Goal: Navigation & Orientation: Find specific page/section

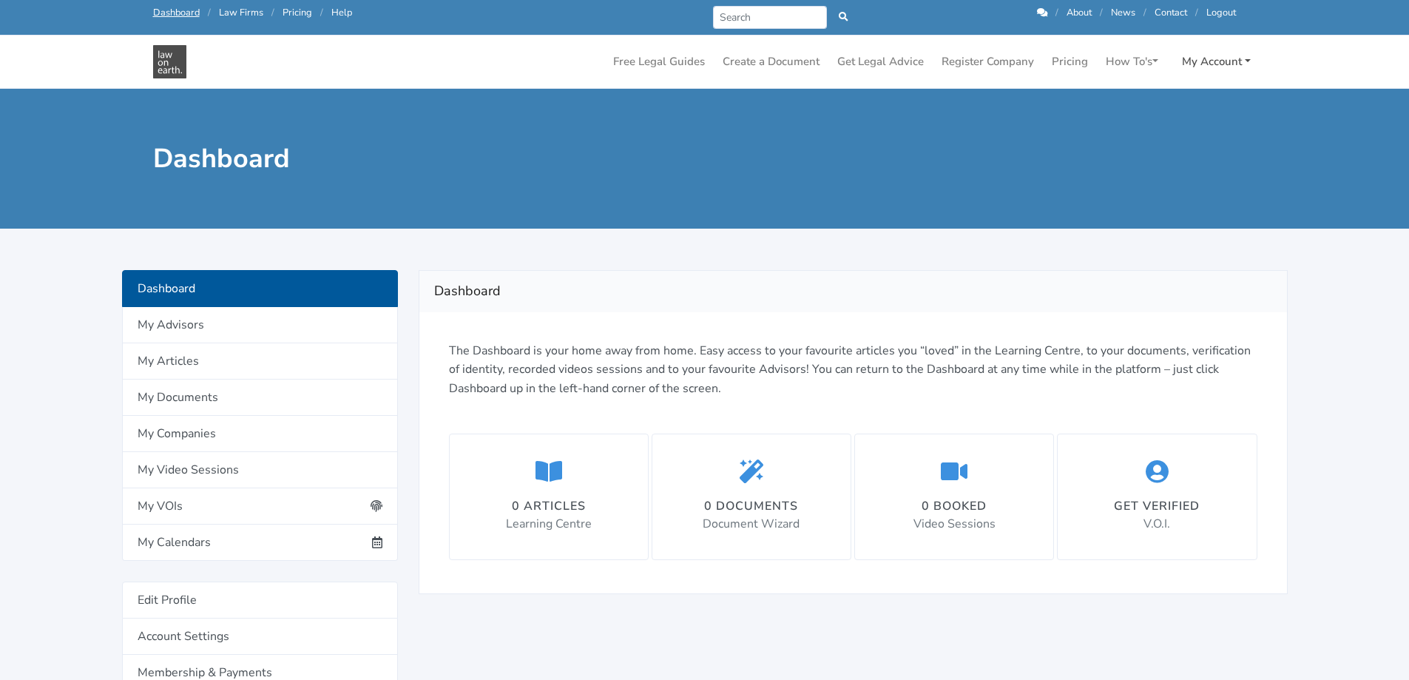
click at [1235, 62] on link "My Account" at bounding box center [1216, 61] width 81 height 29
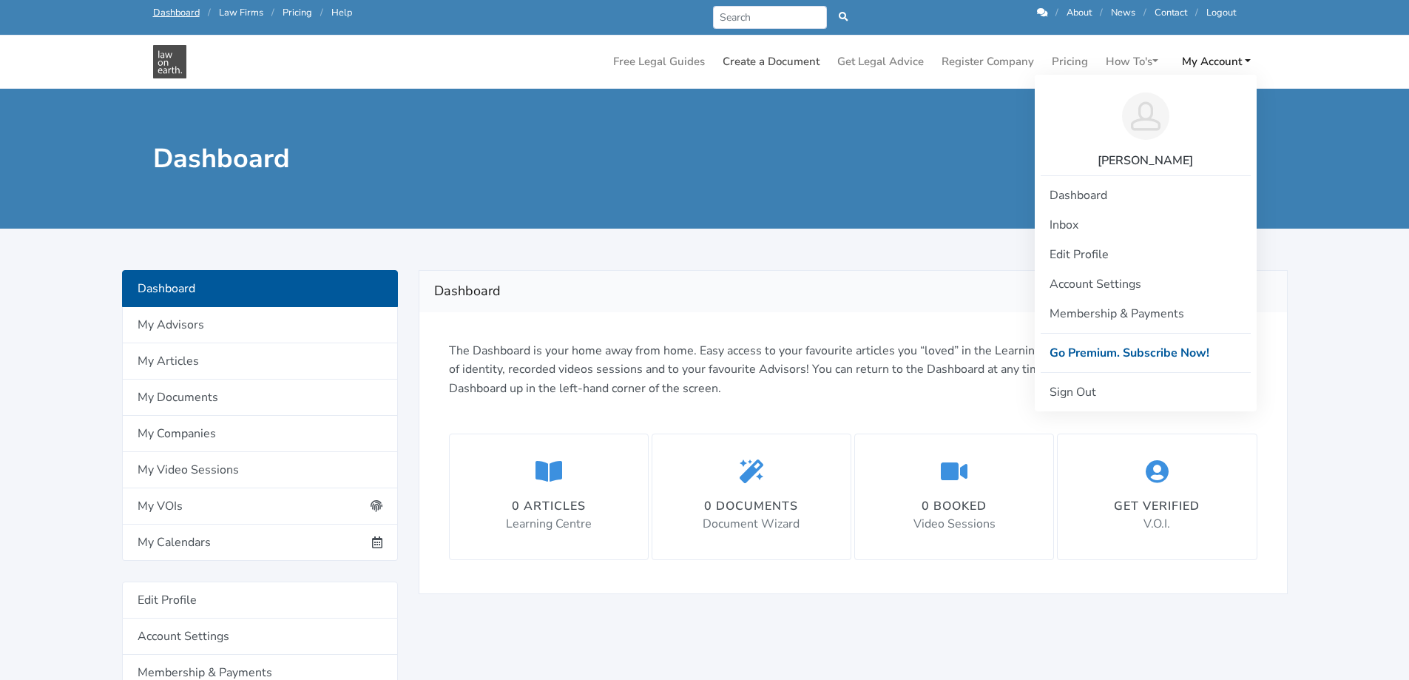
click at [766, 63] on link "Create a Document" at bounding box center [771, 61] width 109 height 29
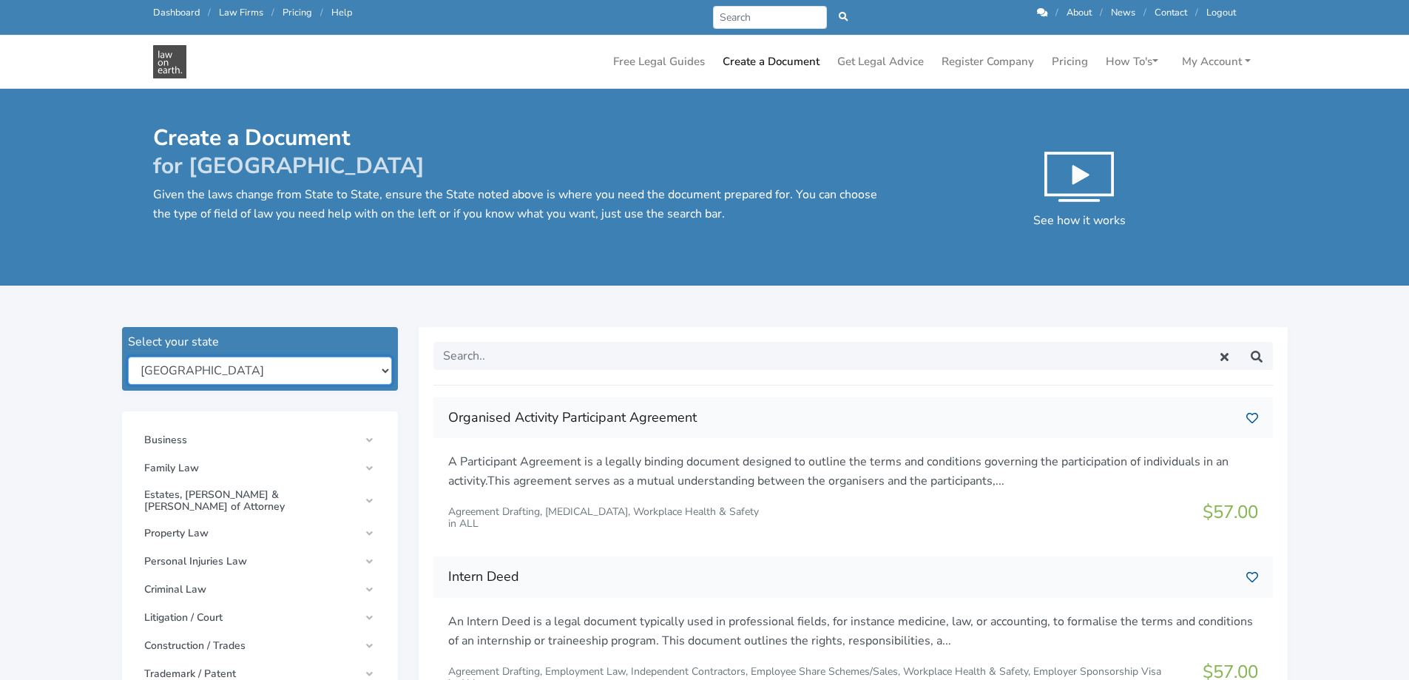
click at [379, 369] on select "New South Wales Queensland South Australia Tasmania Victoria Western Australia …" at bounding box center [260, 370] width 264 height 28
click at [379, 370] on select "[GEOGRAPHIC_DATA] [GEOGRAPHIC_DATA] [GEOGRAPHIC_DATA] [GEOGRAPHIC_DATA] [GEOGRA…" at bounding box center [260, 370] width 264 height 28
click at [379, 370] on select "New South Wales Queensland South Australia Tasmania Victoria Western Australia …" at bounding box center [260, 370] width 264 height 28
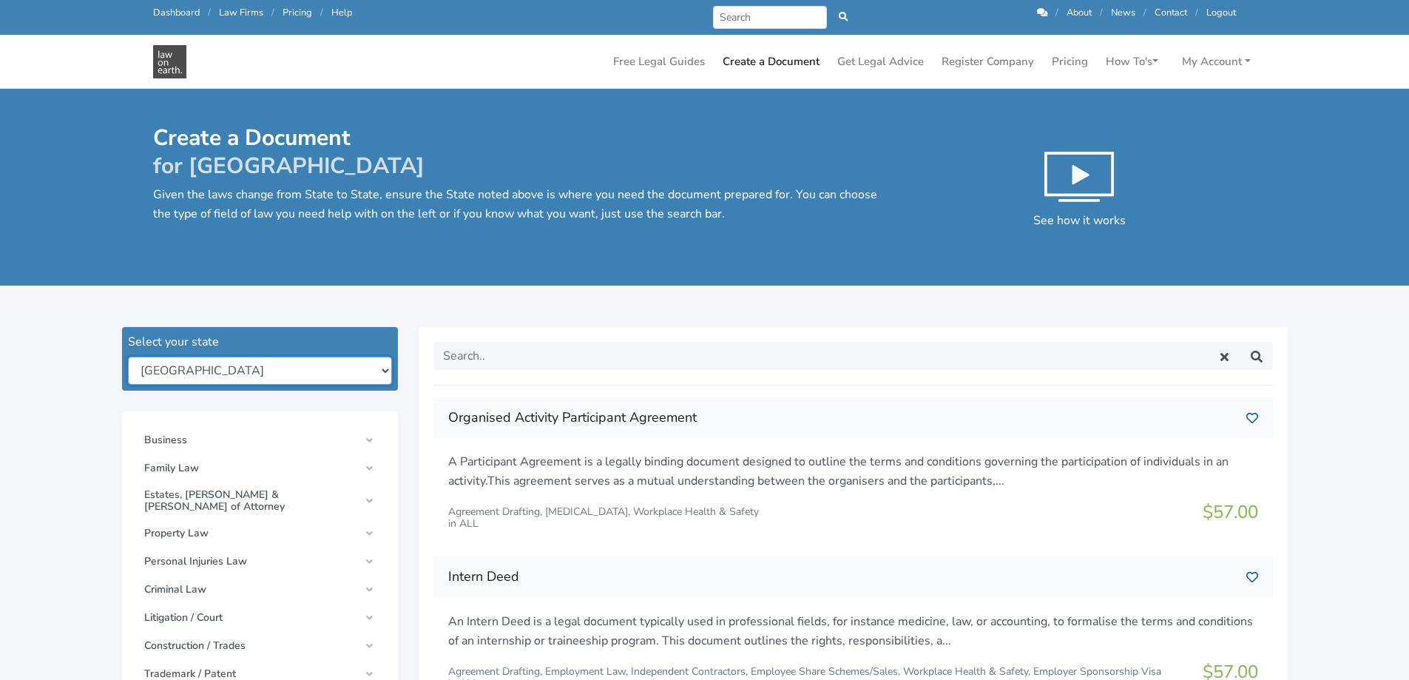
click at [379, 370] on select "[GEOGRAPHIC_DATA] [GEOGRAPHIC_DATA] [GEOGRAPHIC_DATA] [GEOGRAPHIC_DATA] [GEOGRA…" at bounding box center [260, 370] width 264 height 28
click at [379, 370] on select "New South Wales Queensland South Australia Tasmania Victoria Western Australia …" at bounding box center [260, 370] width 264 height 28
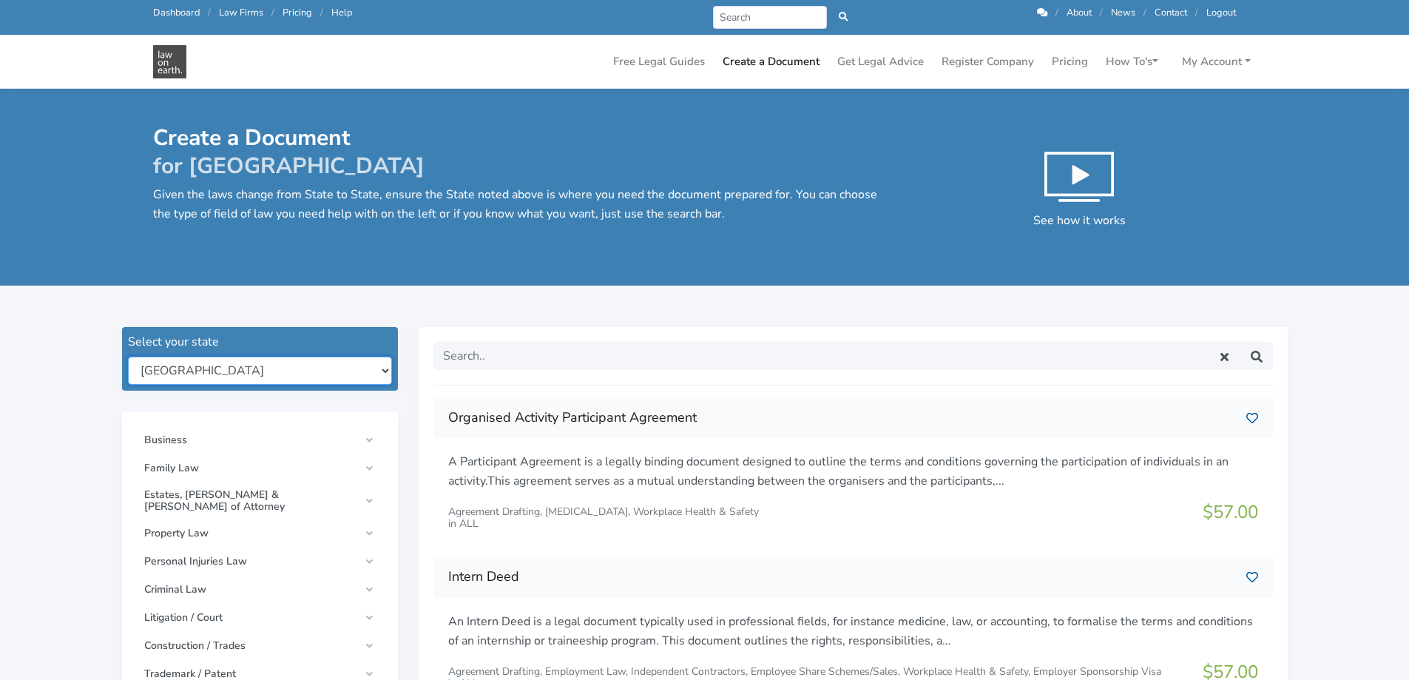
click at [384, 369] on select "New South Wales Queensland South Australia Tasmania Victoria Western Australia …" at bounding box center [260, 370] width 264 height 28
click at [379, 367] on select "[GEOGRAPHIC_DATA] [GEOGRAPHIC_DATA] [GEOGRAPHIC_DATA] [GEOGRAPHIC_DATA] [GEOGRA…" at bounding box center [260, 370] width 264 height 28
select select "qld"
click at [128, 356] on select "New South Wales Queensland South Australia Tasmania Victoria Western Australia …" at bounding box center [260, 370] width 264 height 28
click at [311, 493] on span "Estates, [PERSON_NAME] & [PERSON_NAME] of Attorney" at bounding box center [251, 501] width 215 height 24
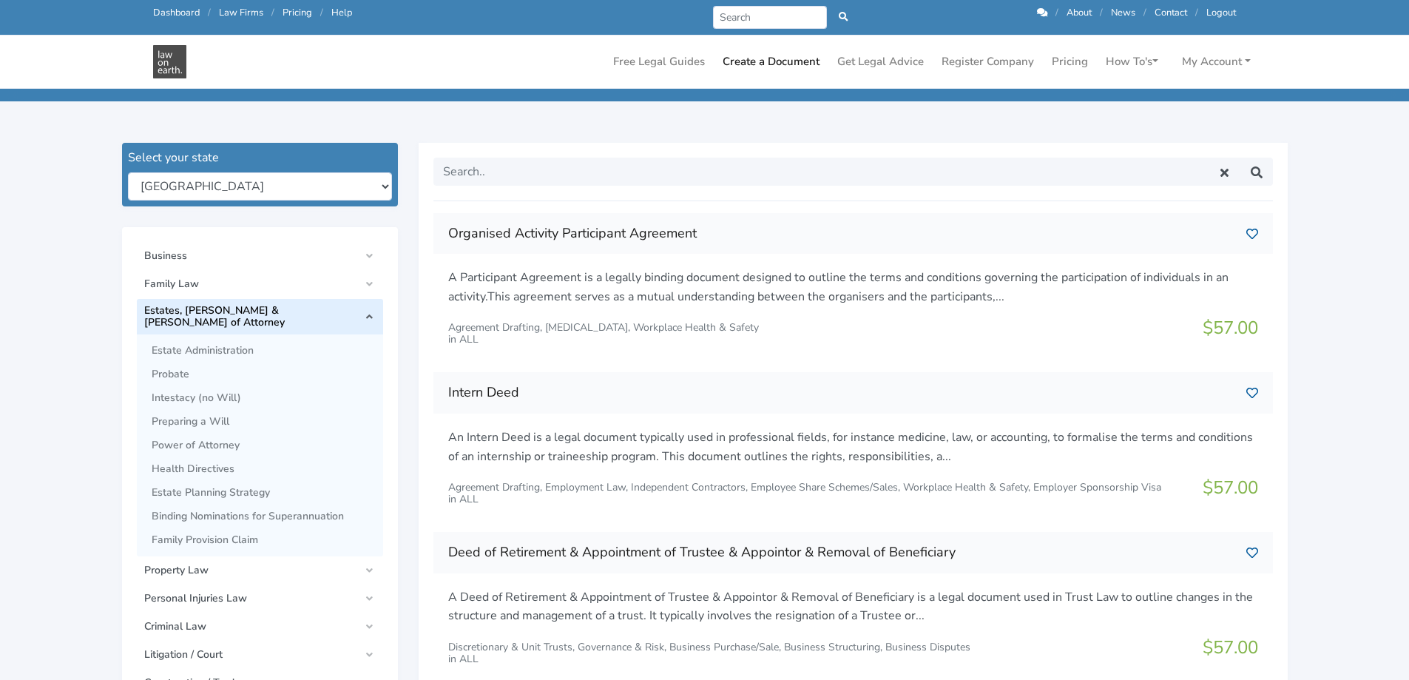
scroll to position [148, 0]
click at [220, 344] on span "Estate Administration" at bounding box center [264, 350] width 224 height 12
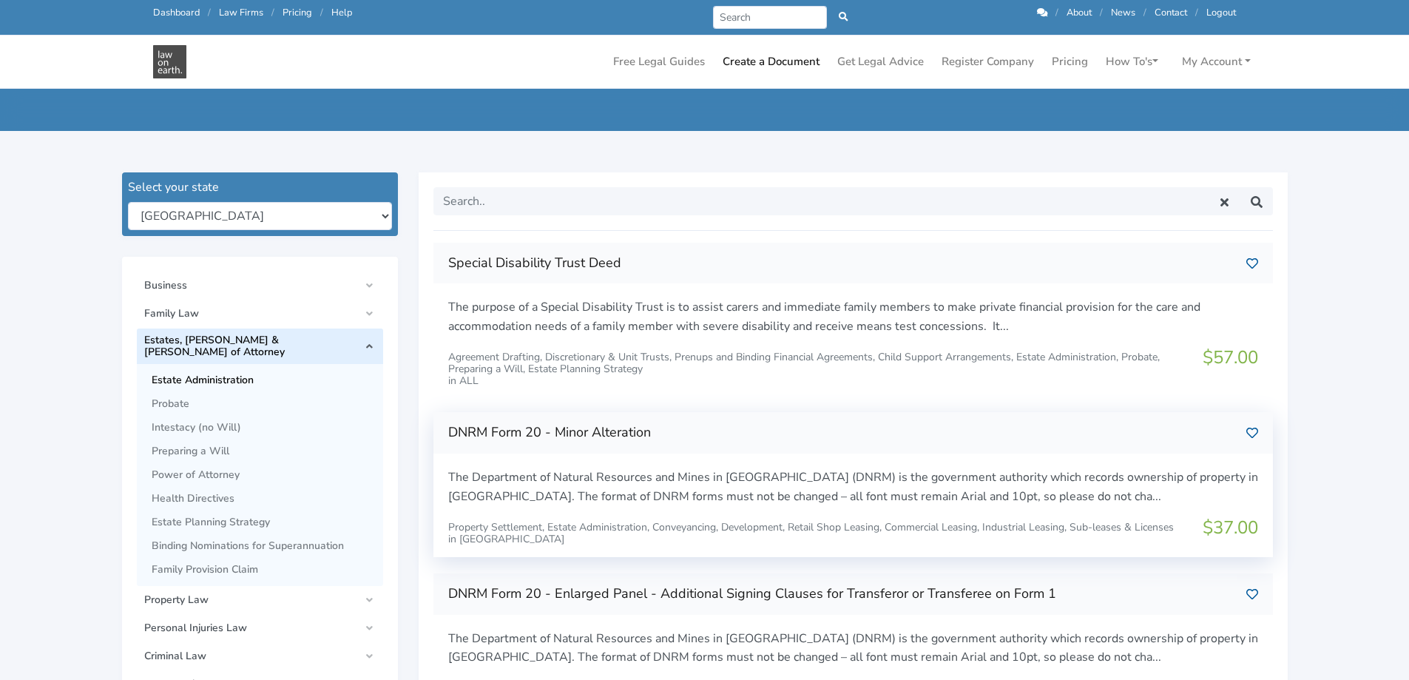
scroll to position [148, 0]
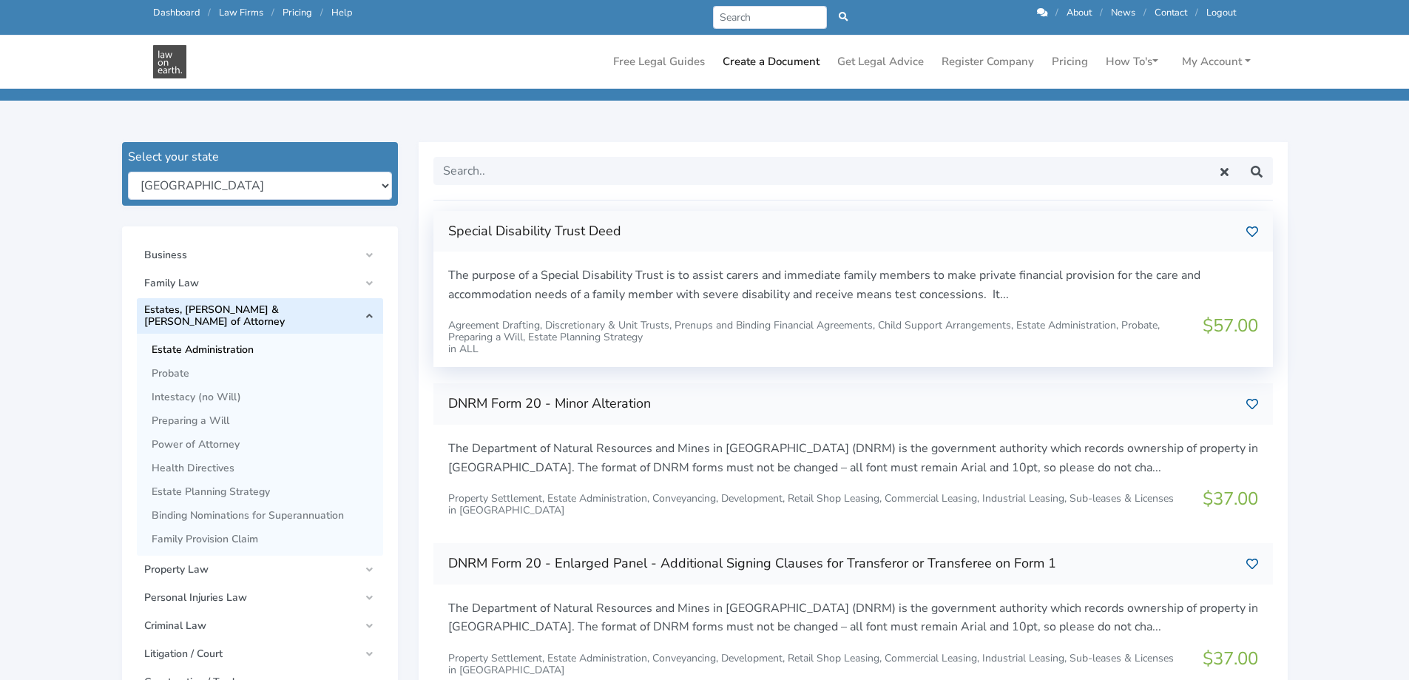
click at [554, 231] on h3 "Special Disability Trust Deed" at bounding box center [841, 232] width 786 height 24
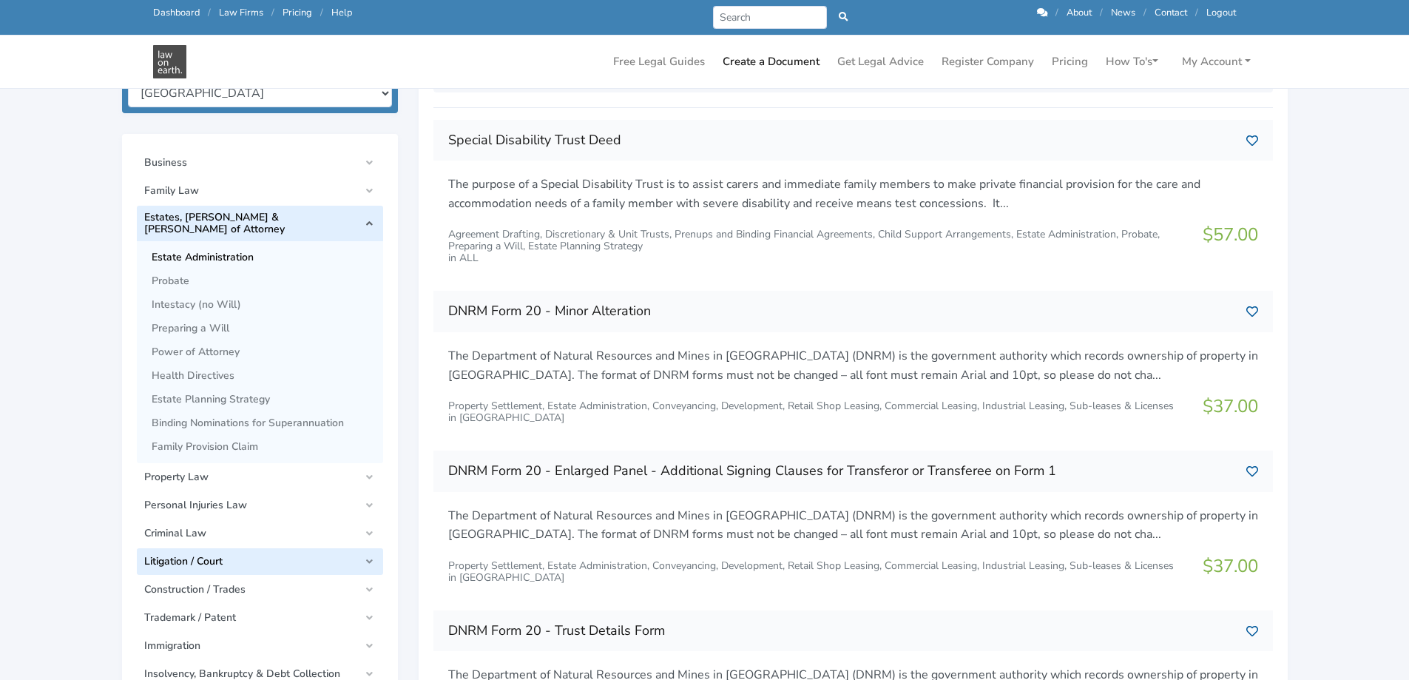
scroll to position [74, 0]
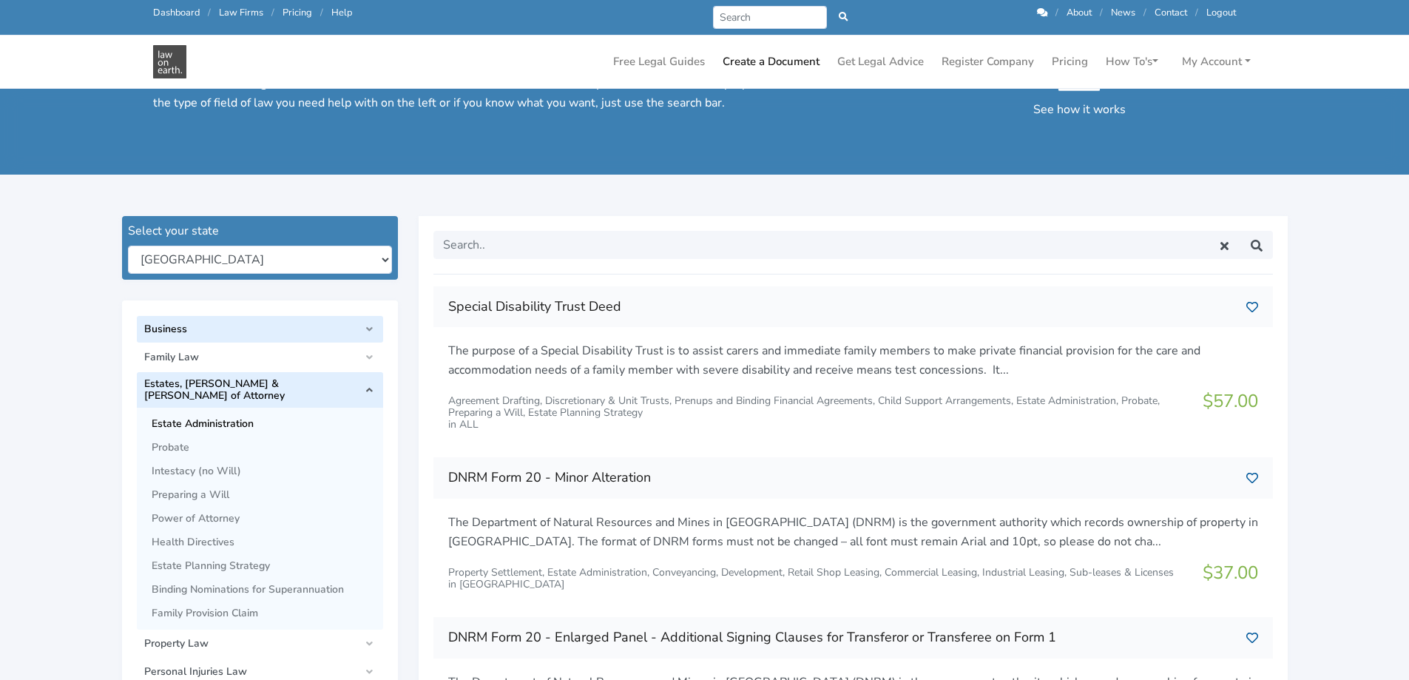
click at [172, 331] on span "Business" at bounding box center [251, 329] width 215 height 12
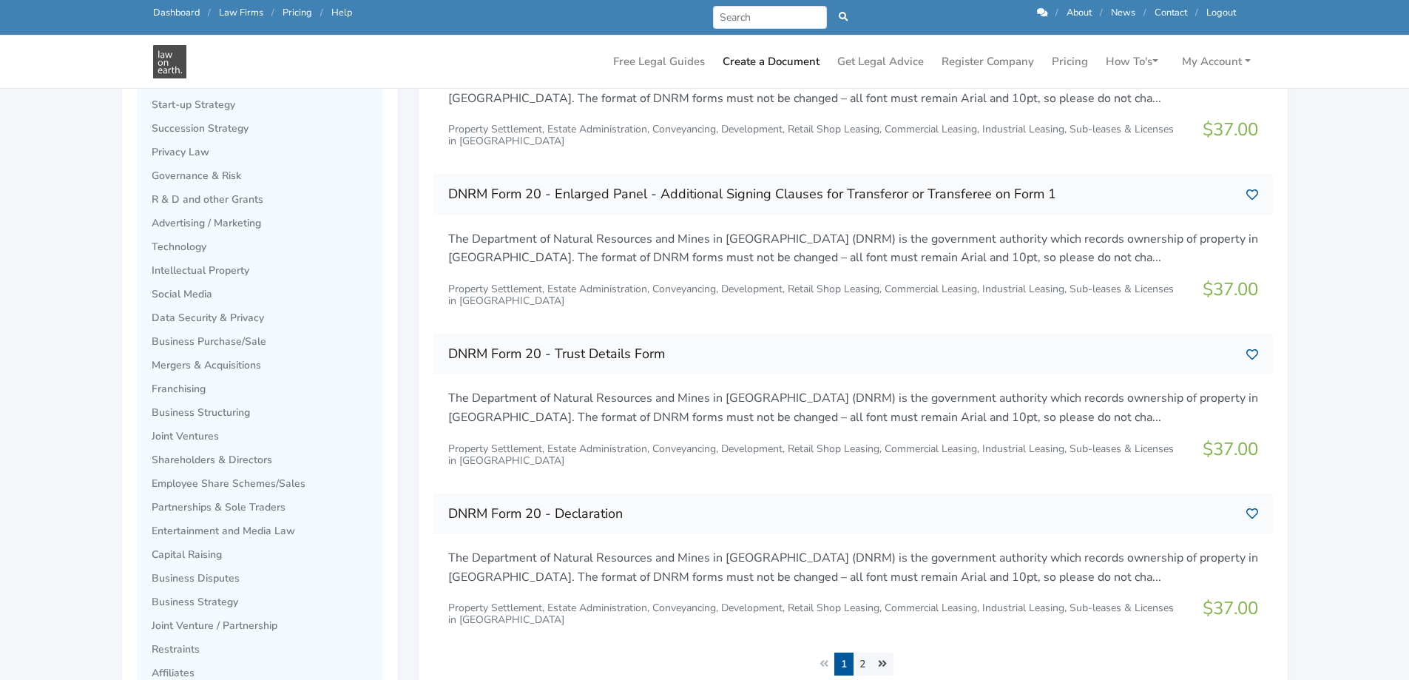
scroll to position [518, 0]
click at [214, 342] on span "Business Purchase/Sale" at bounding box center [264, 341] width 224 height 12
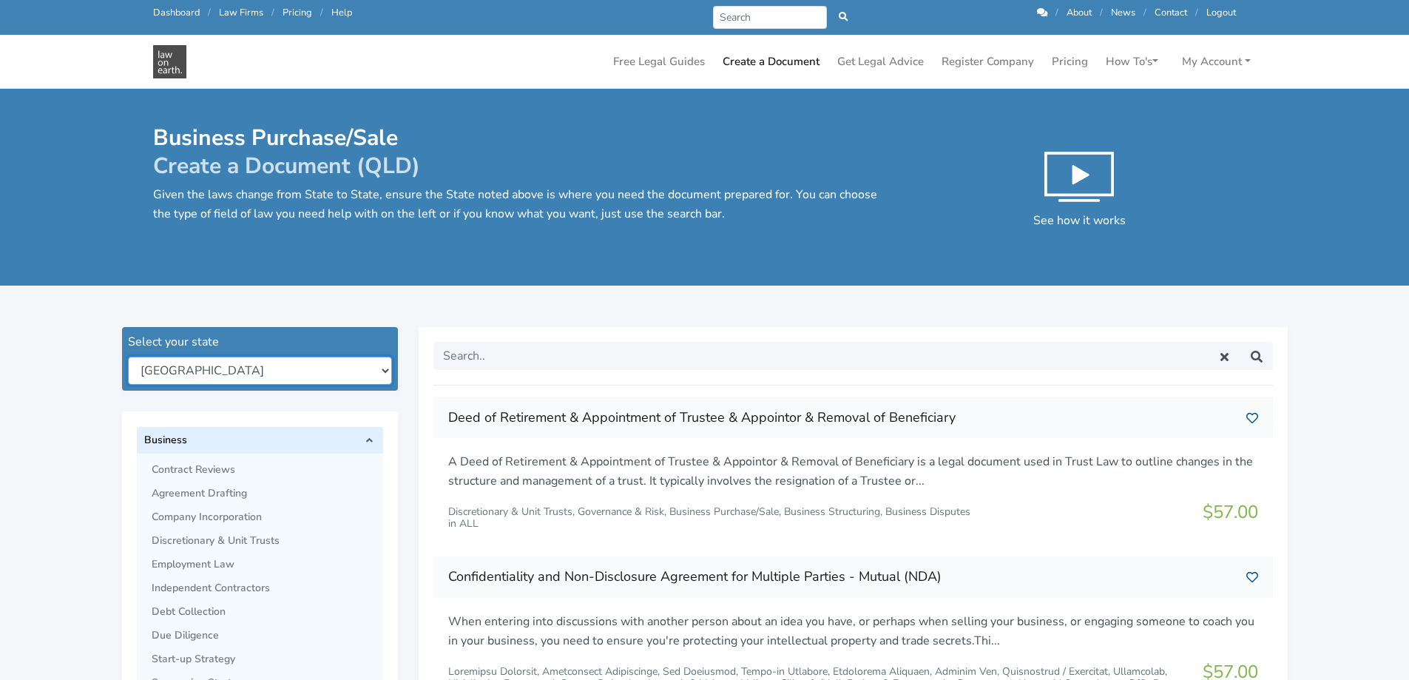
click at [381, 371] on select "New South Wales Queensland South Australia Tasmania Victoria Western Australia …" at bounding box center [260, 370] width 264 height 28
select select "sa"
click at [128, 356] on select "New South Wales Queensland South Australia Tasmania Victoria Western Australia …" at bounding box center [260, 370] width 264 height 28
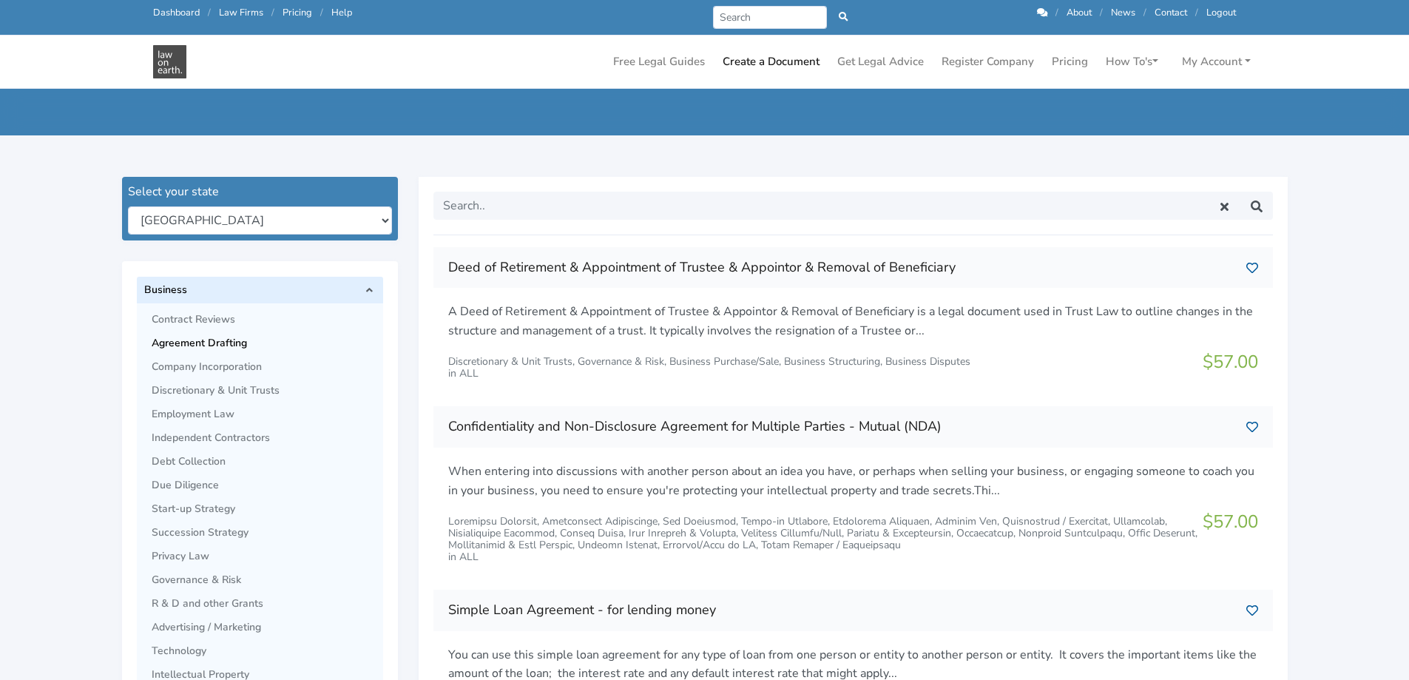
scroll to position [370, 0]
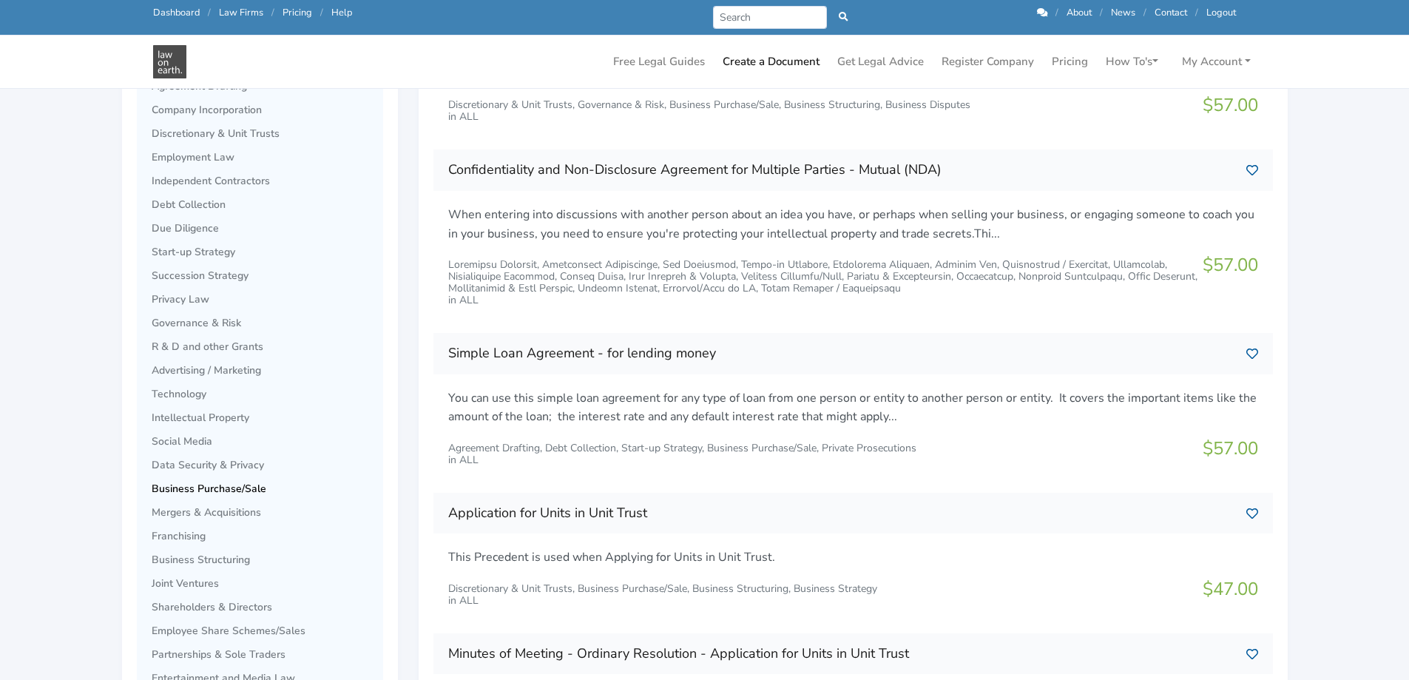
click at [226, 486] on span "Business Purchase/Sale" at bounding box center [264, 489] width 224 height 12
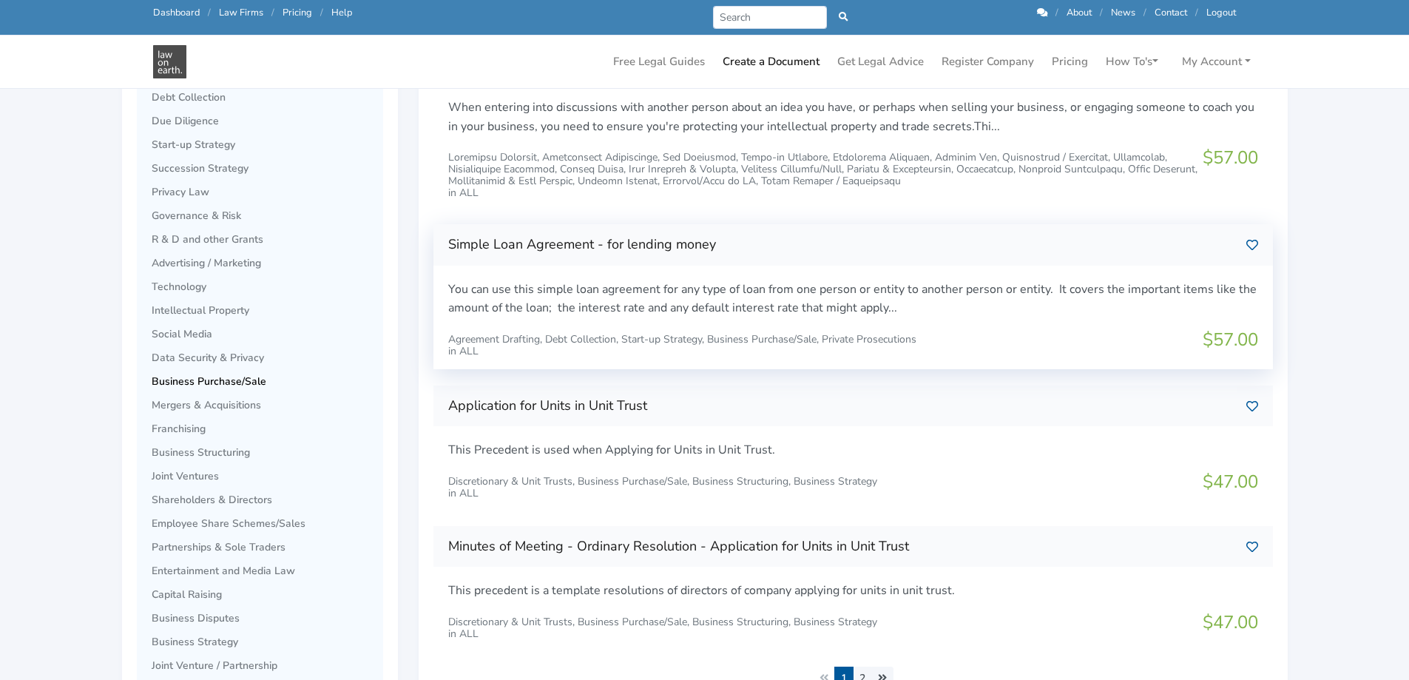
scroll to position [666, 0]
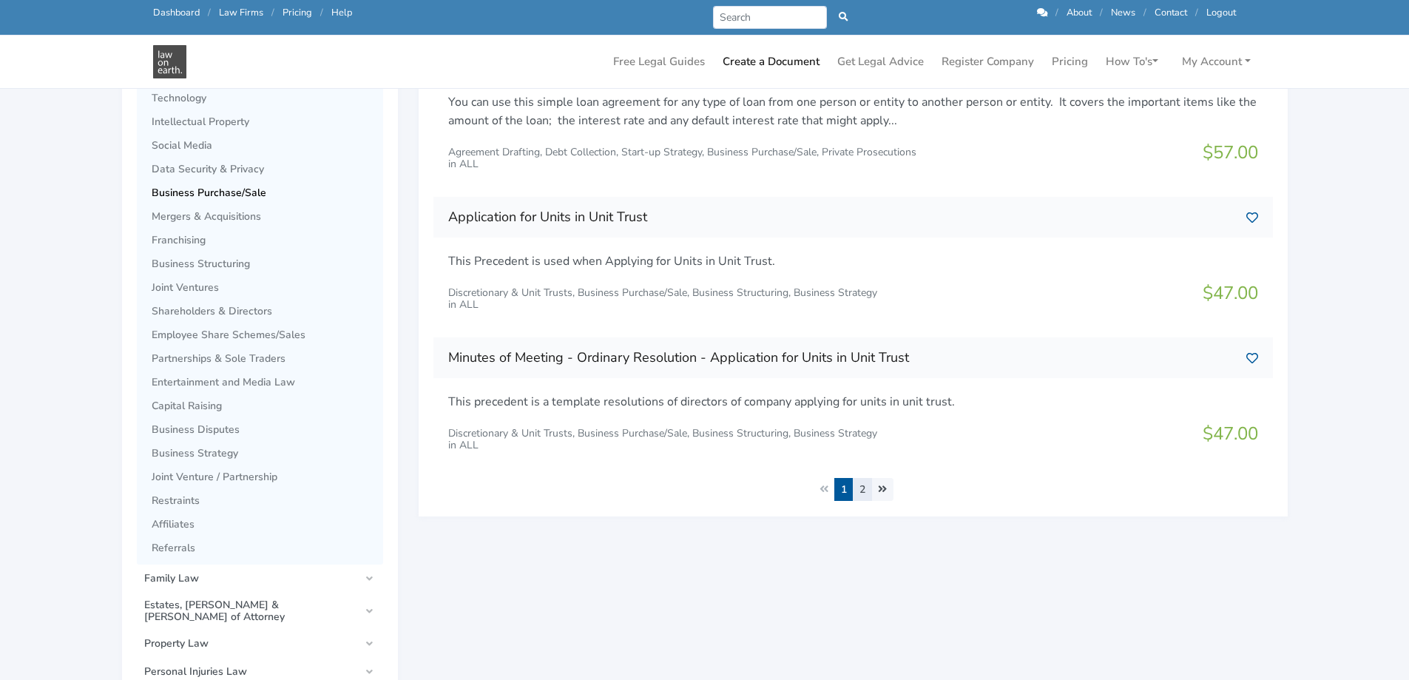
click at [859, 488] on link "2" at bounding box center [862, 489] width 19 height 23
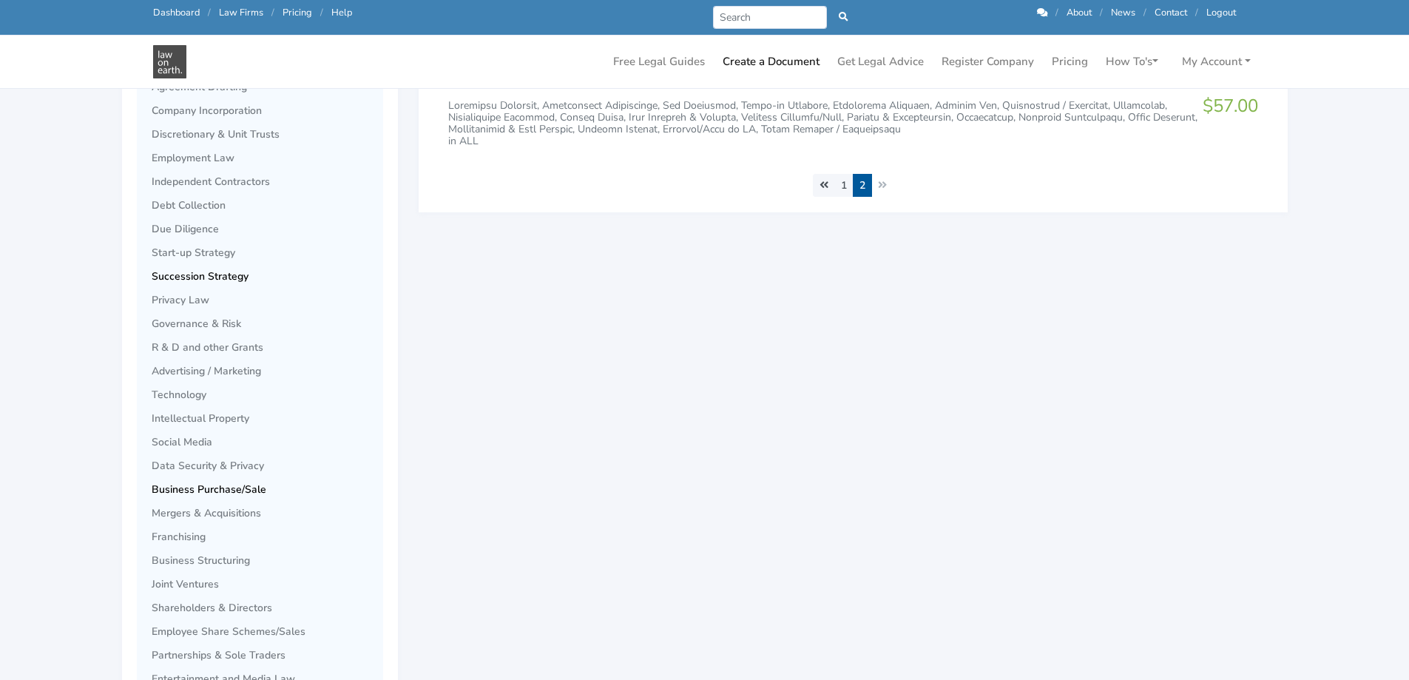
scroll to position [370, 0]
click at [217, 489] on span "Business Purchase/Sale" at bounding box center [264, 489] width 224 height 12
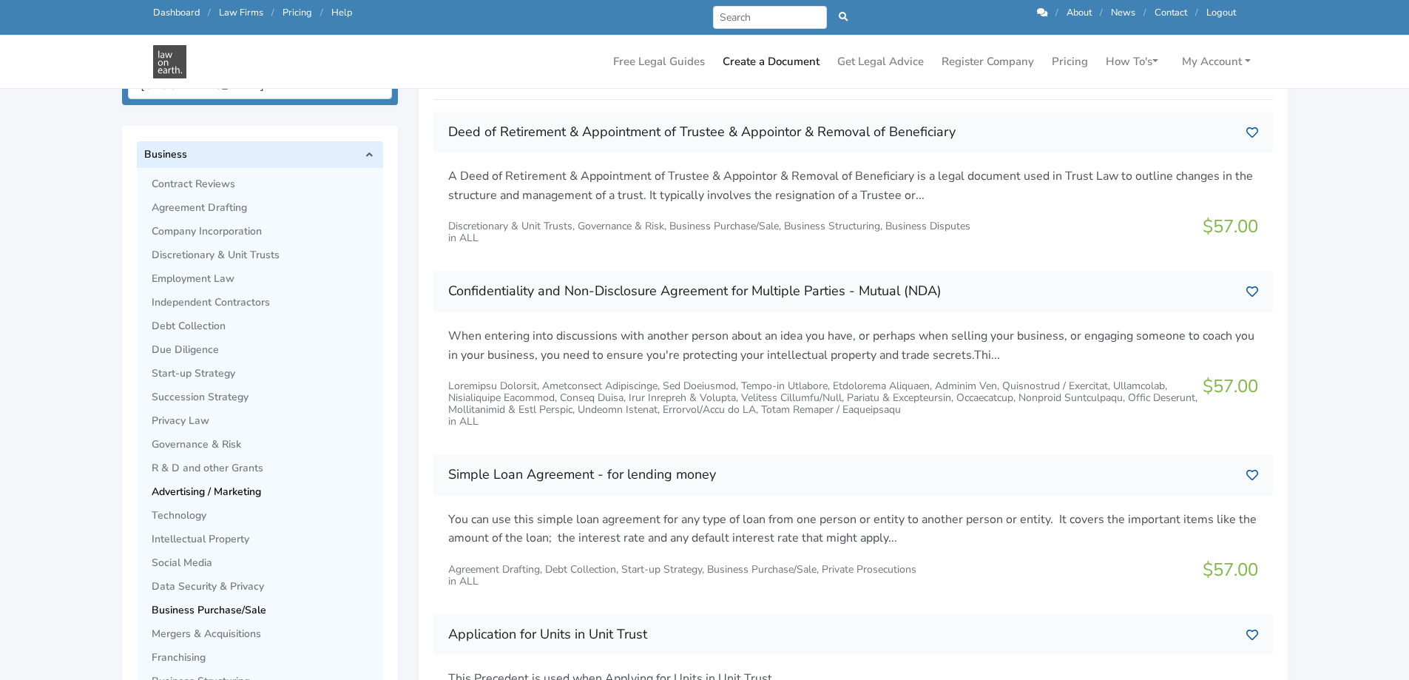
scroll to position [222, 0]
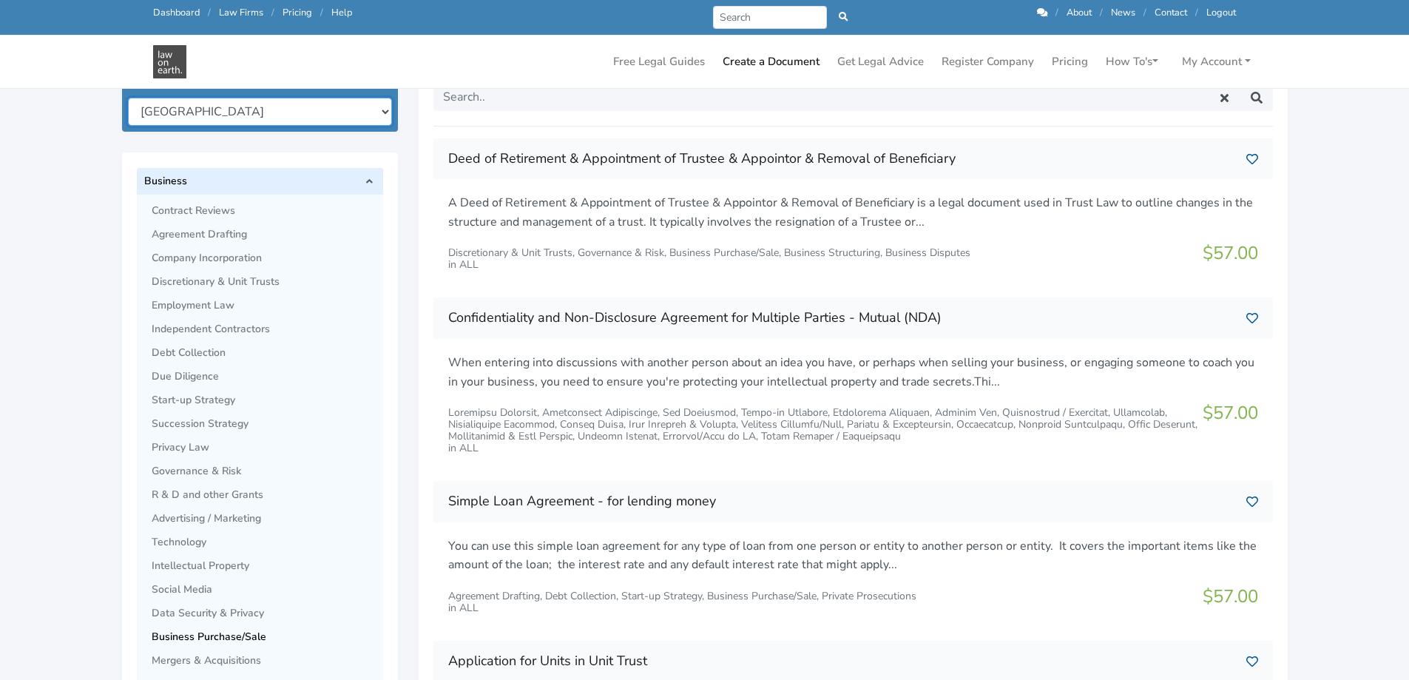
click at [382, 114] on select "New South Wales Queensland South Australia Tasmania Victoria Western Australia …" at bounding box center [260, 112] width 264 height 28
click at [128, 98] on select "New South Wales Queensland South Australia Tasmania Victoria Western Australia …" at bounding box center [260, 112] width 264 height 28
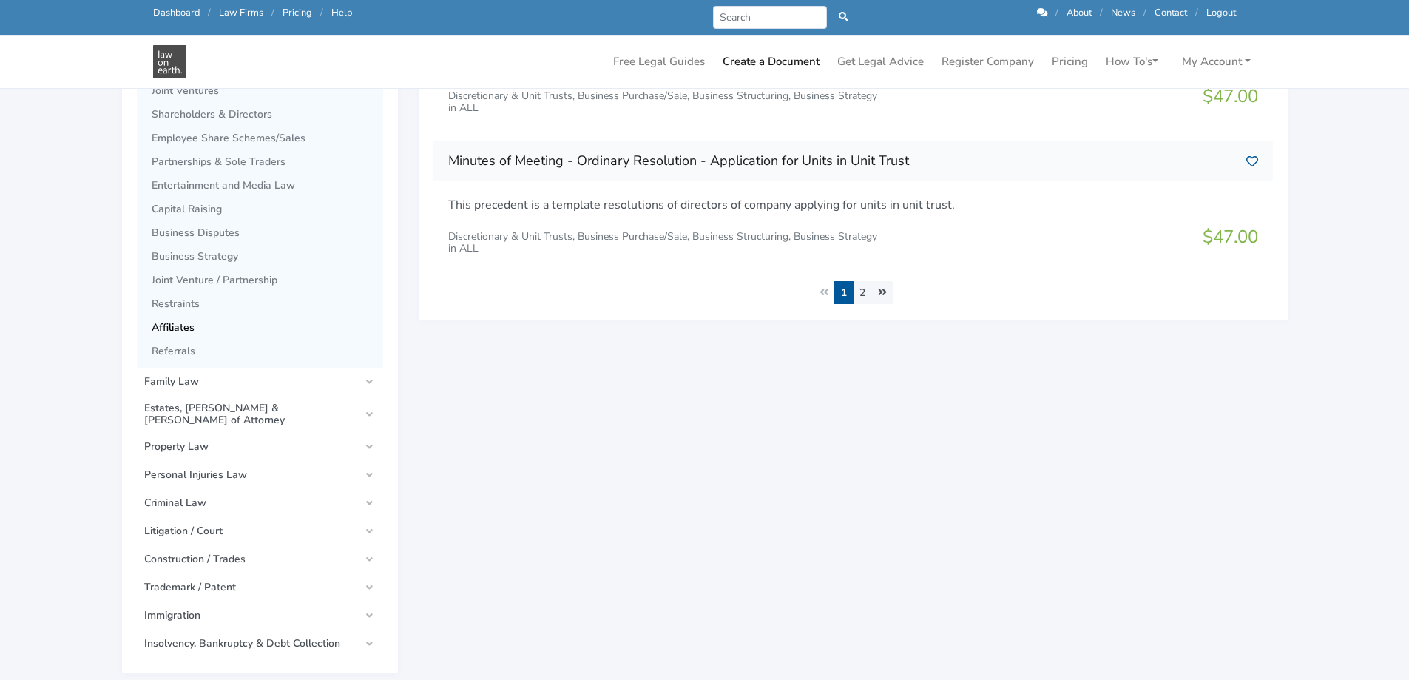
scroll to position [961, 0]
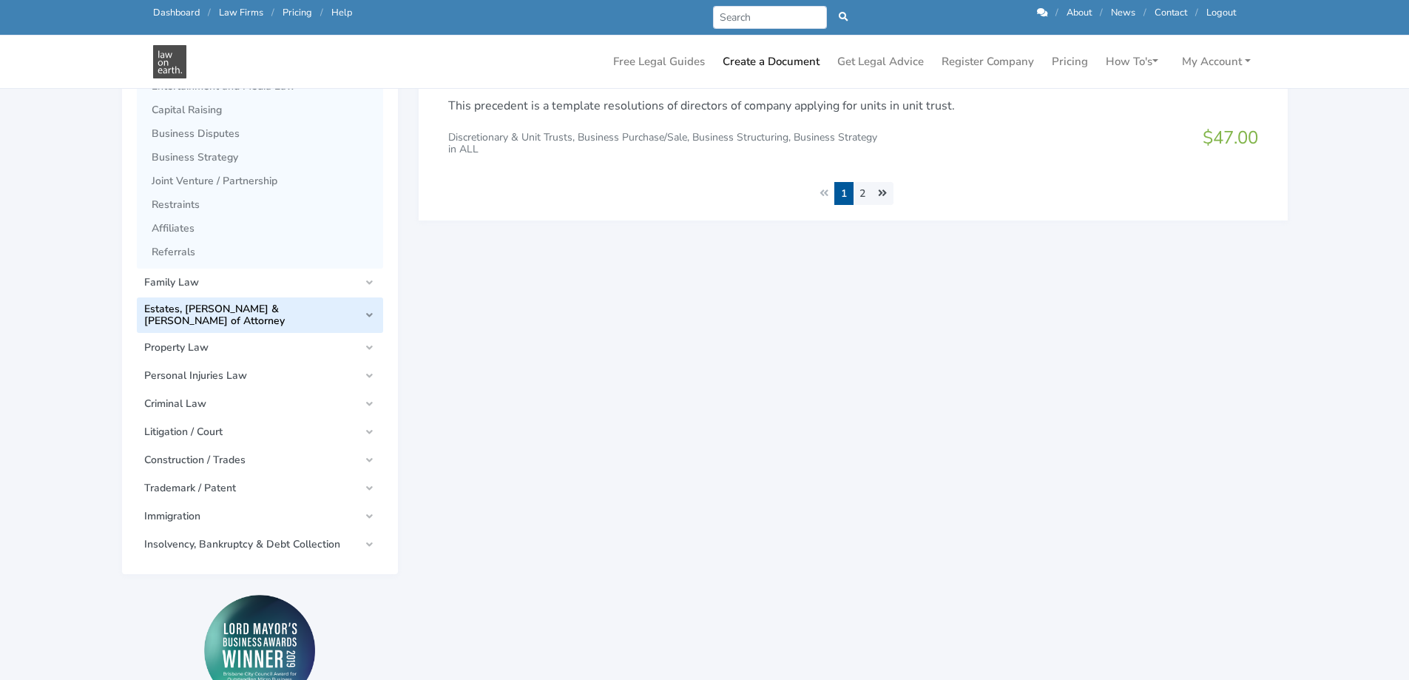
click at [228, 310] on span "Estates, [PERSON_NAME] & [PERSON_NAME] of Attorney" at bounding box center [251, 315] width 215 height 24
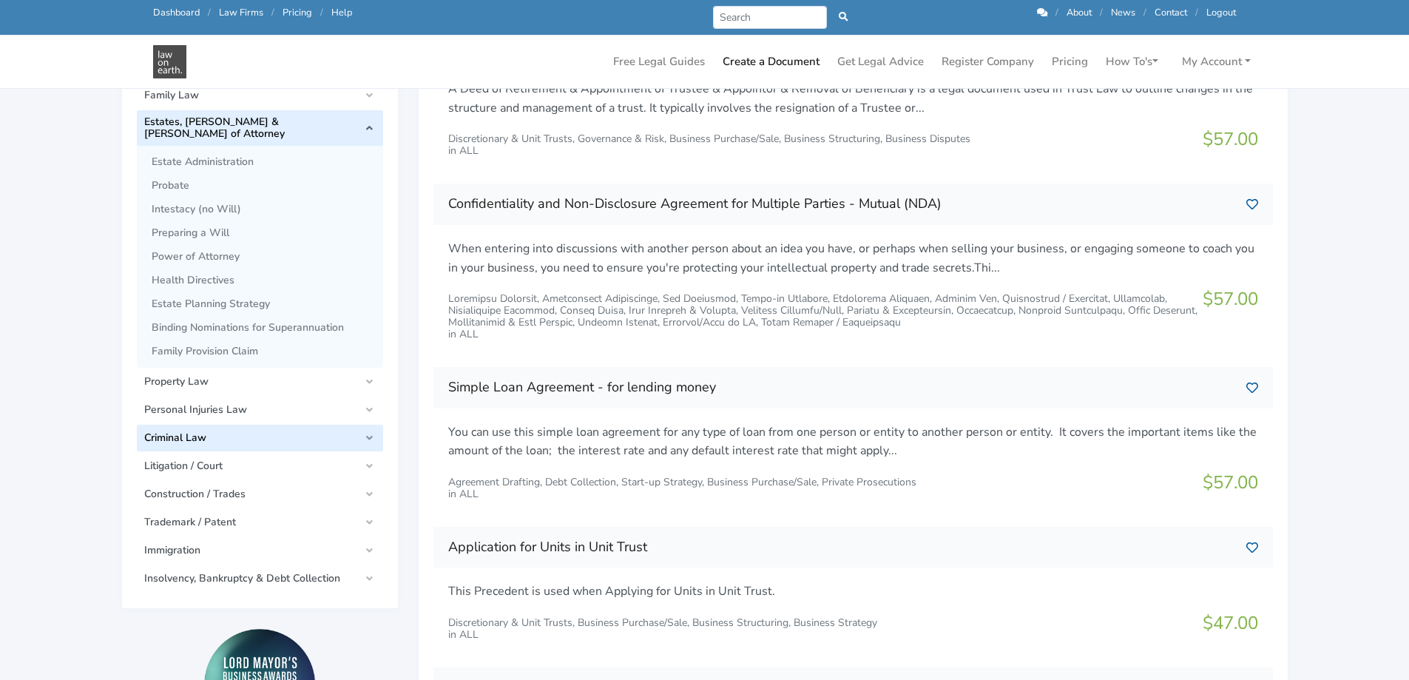
scroll to position [222, 0]
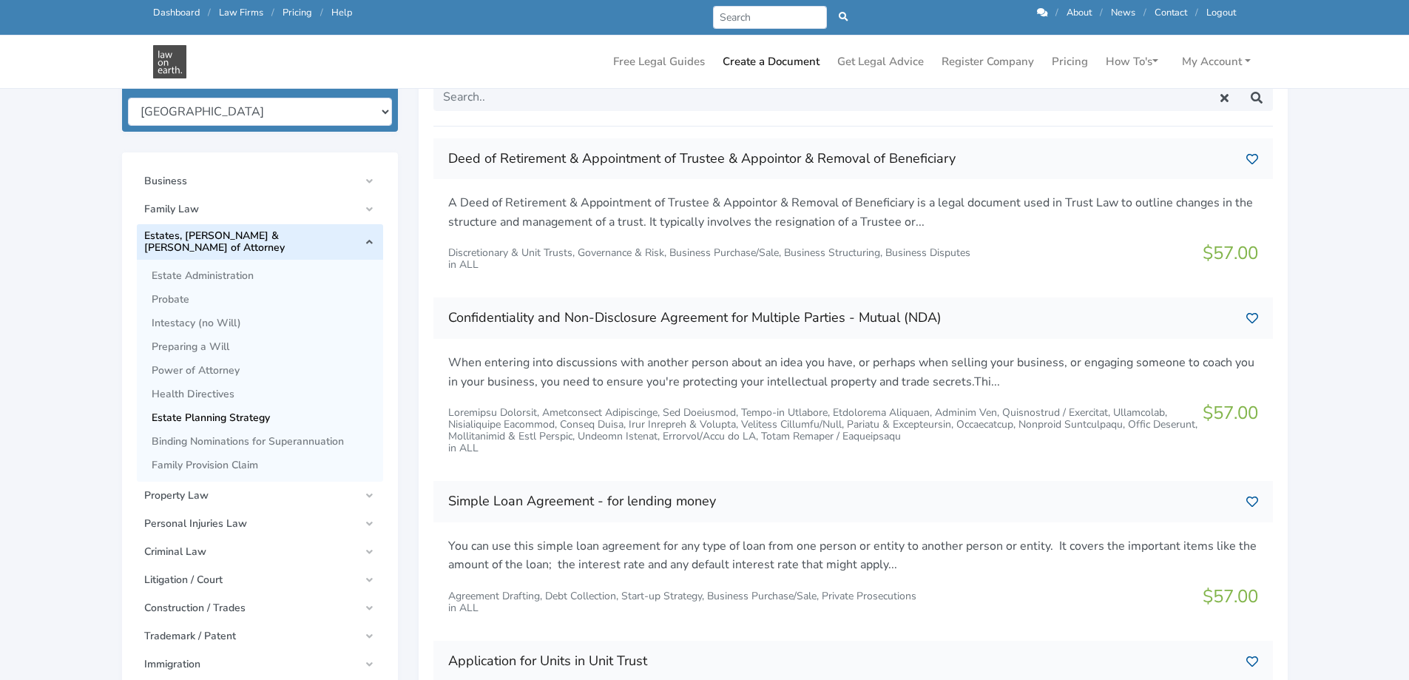
click at [233, 412] on span "Estate Planning Strategy" at bounding box center [264, 418] width 224 height 12
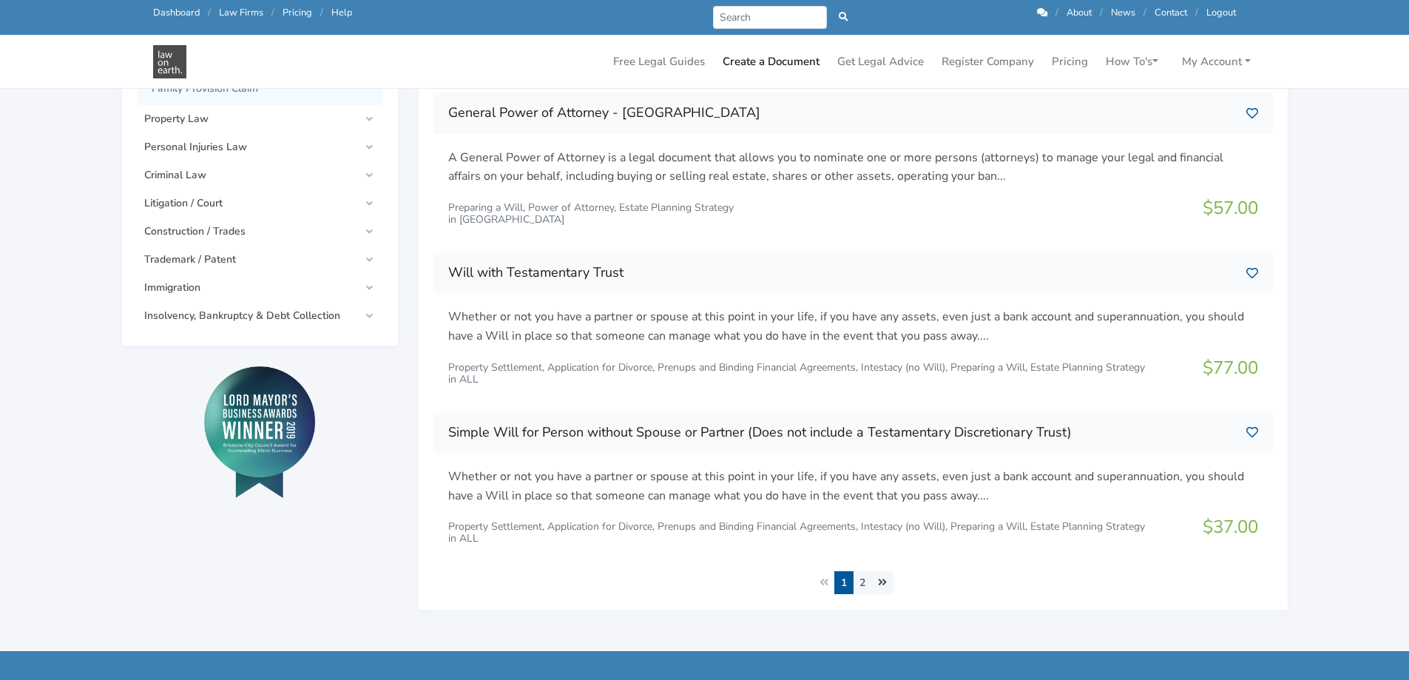
scroll to position [740, 0]
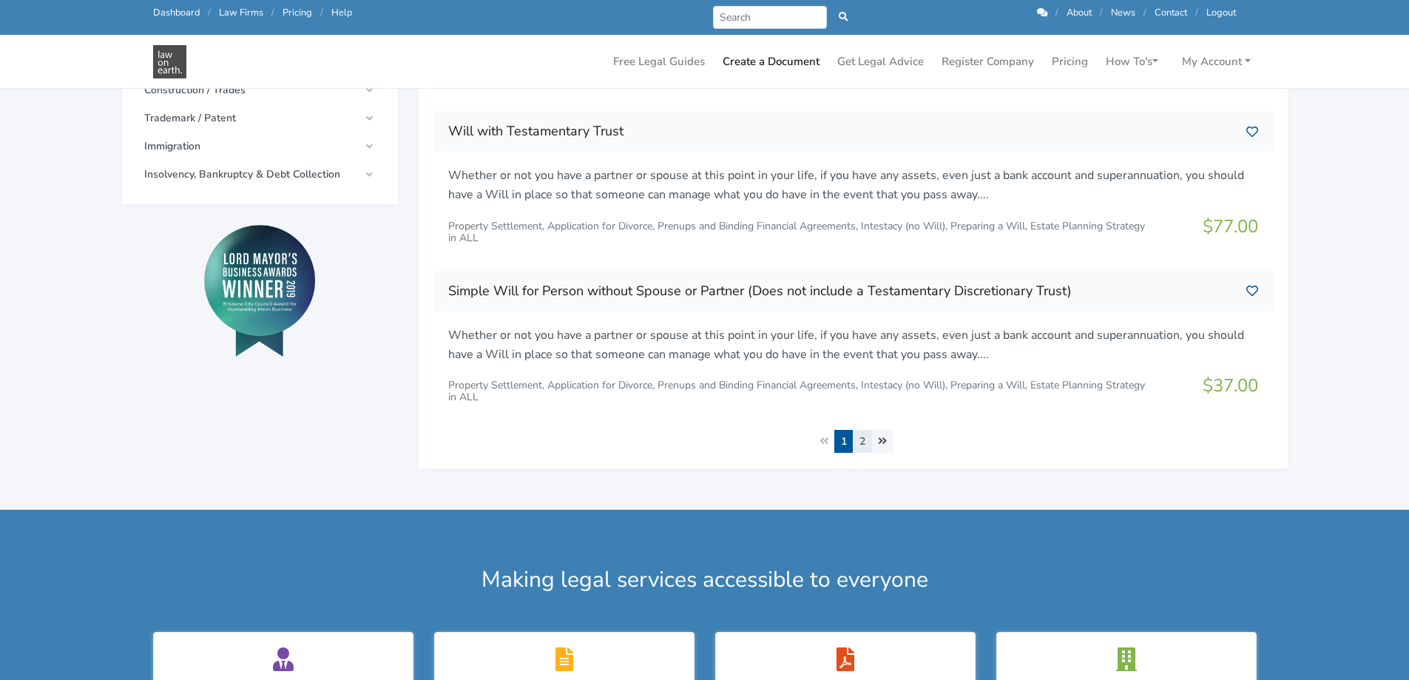
click at [867, 442] on link "2" at bounding box center [862, 441] width 19 height 23
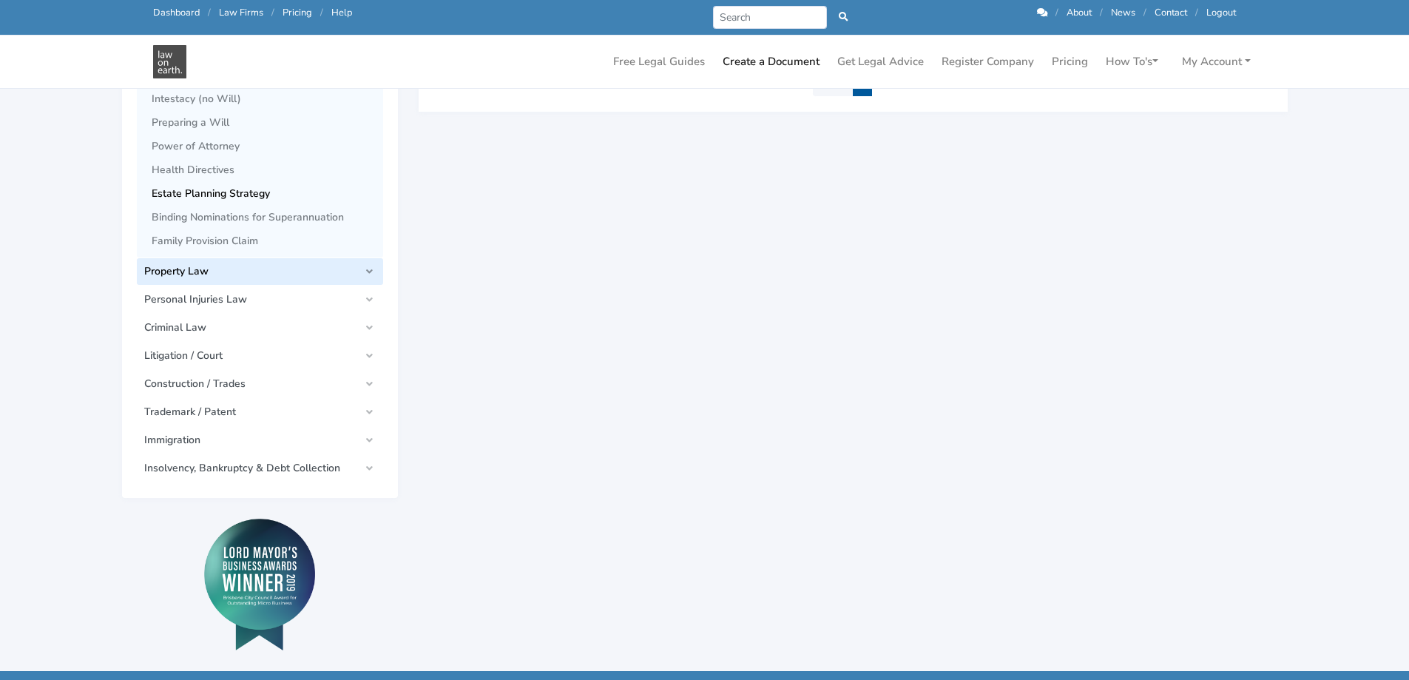
scroll to position [518, 0]
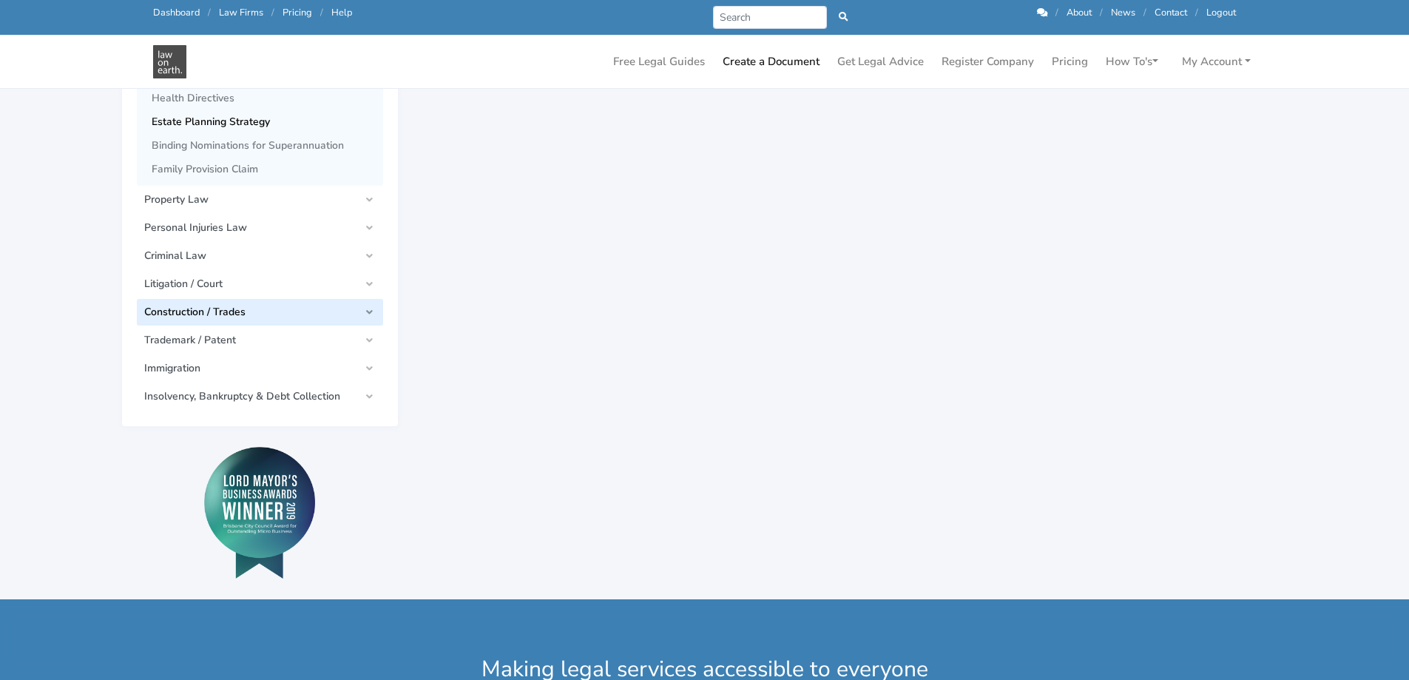
click at [365, 303] on link "Construction / Trades" at bounding box center [260, 312] width 246 height 27
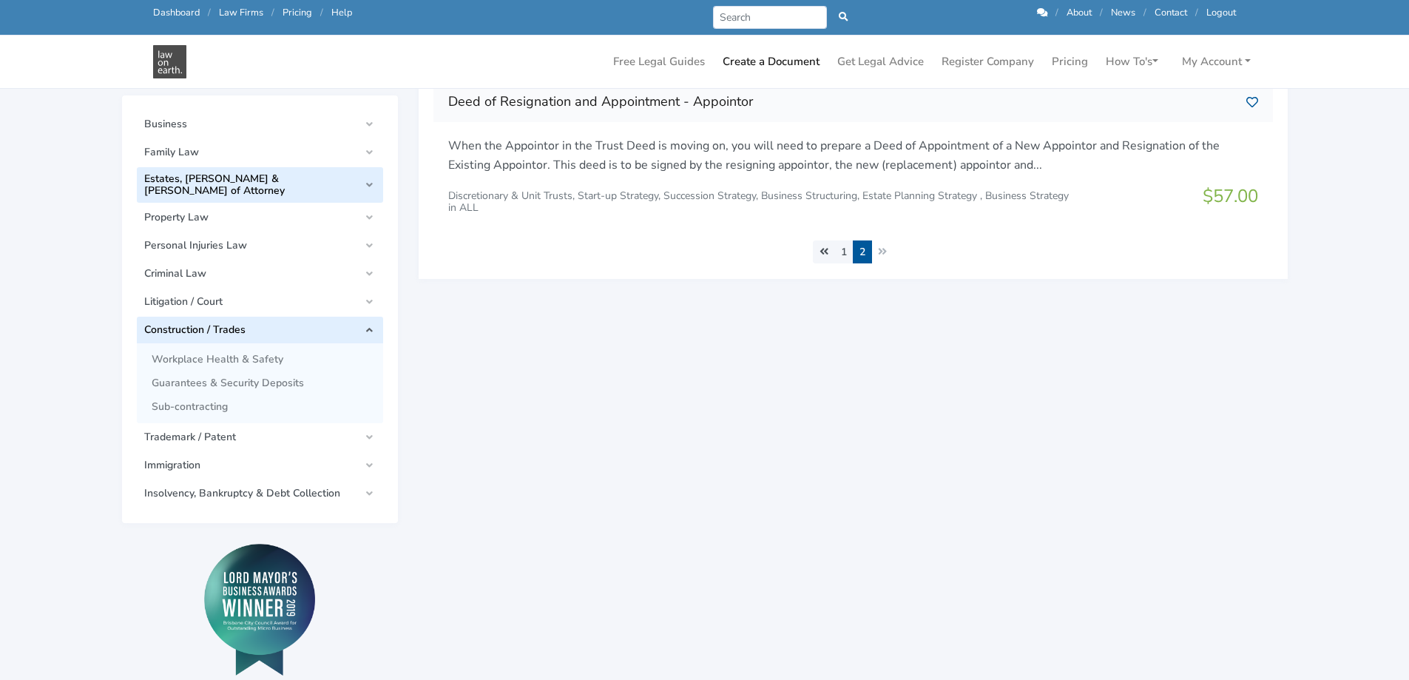
scroll to position [296, 0]
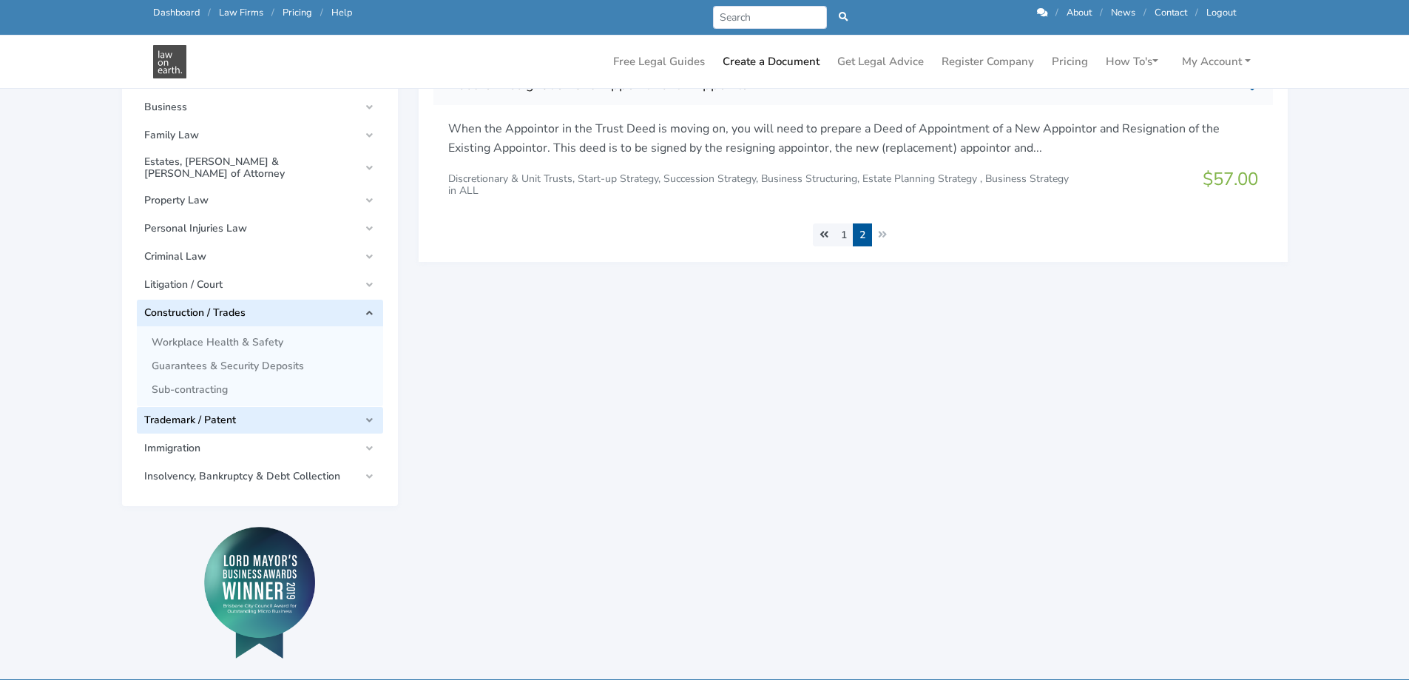
click at [363, 407] on link "Trademark / Patent" at bounding box center [260, 420] width 246 height 27
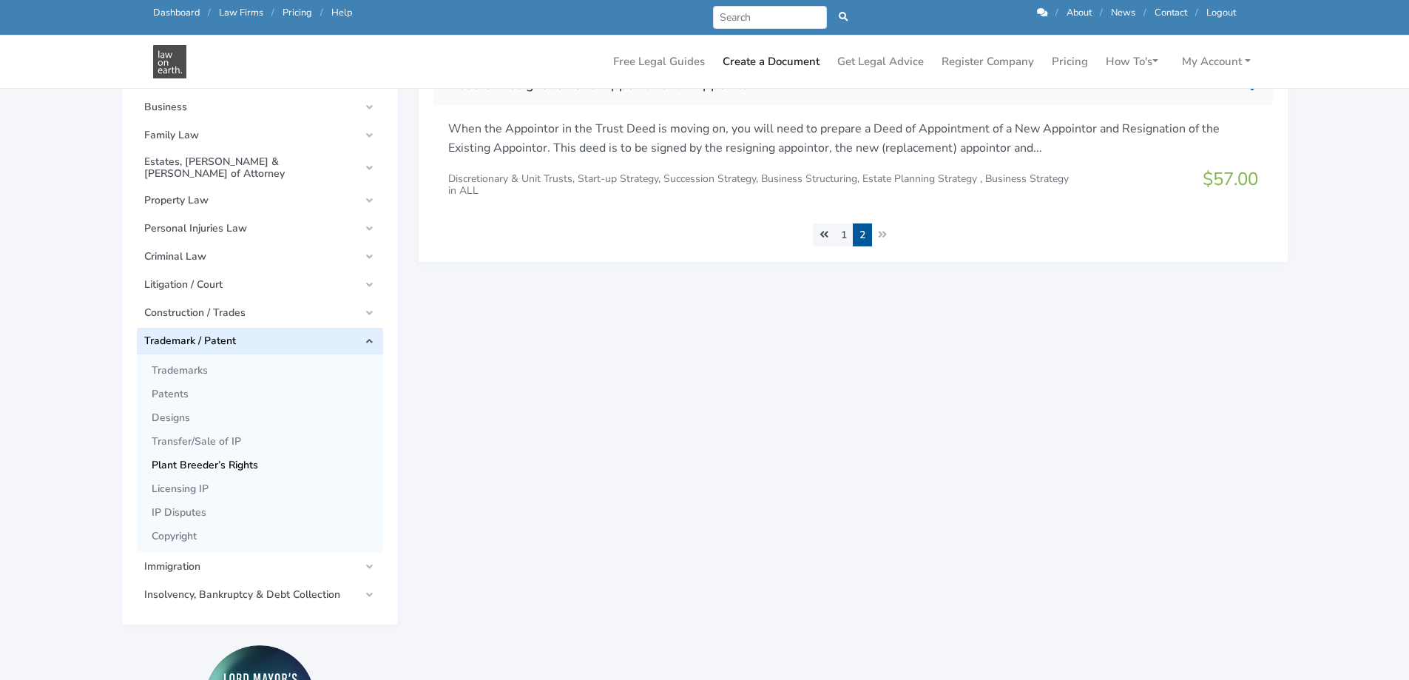
click at [193, 459] on span "Plant Breeder’s Rights" at bounding box center [264, 465] width 224 height 12
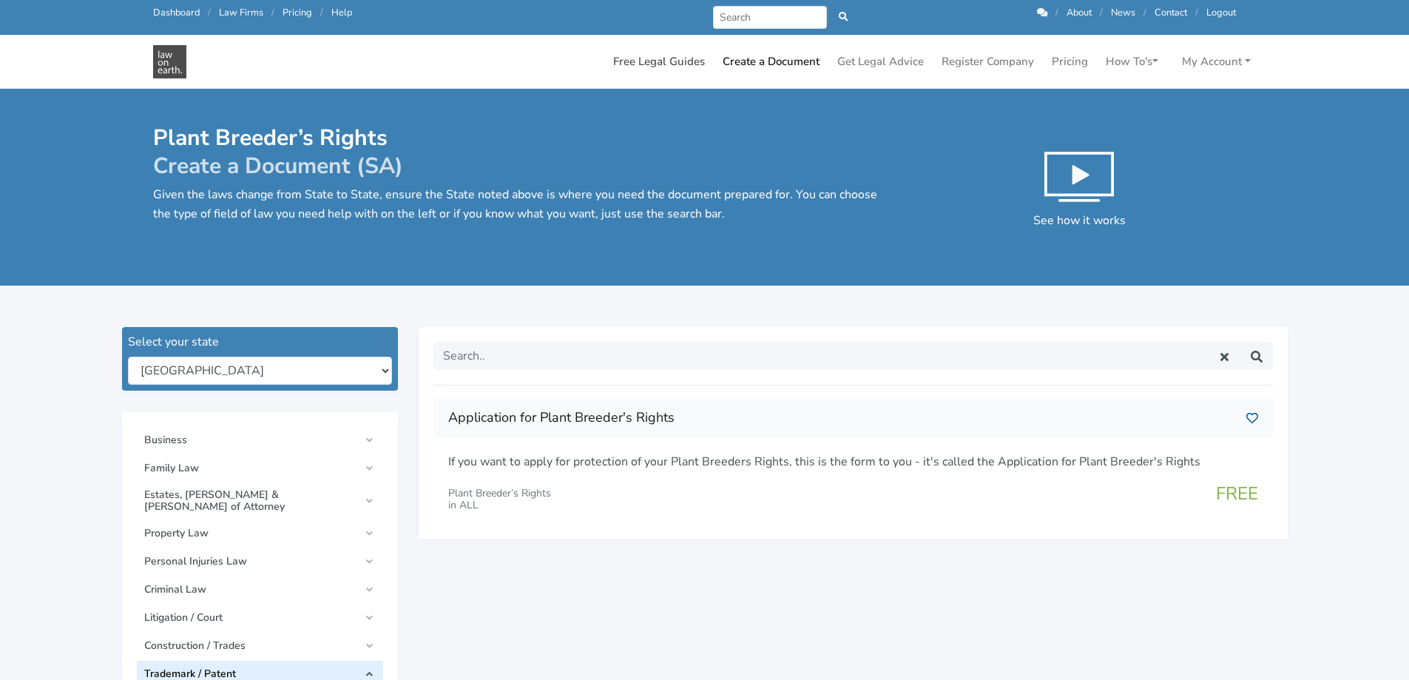
click at [677, 63] on link "Free Legal Guides" at bounding box center [659, 61] width 104 height 29
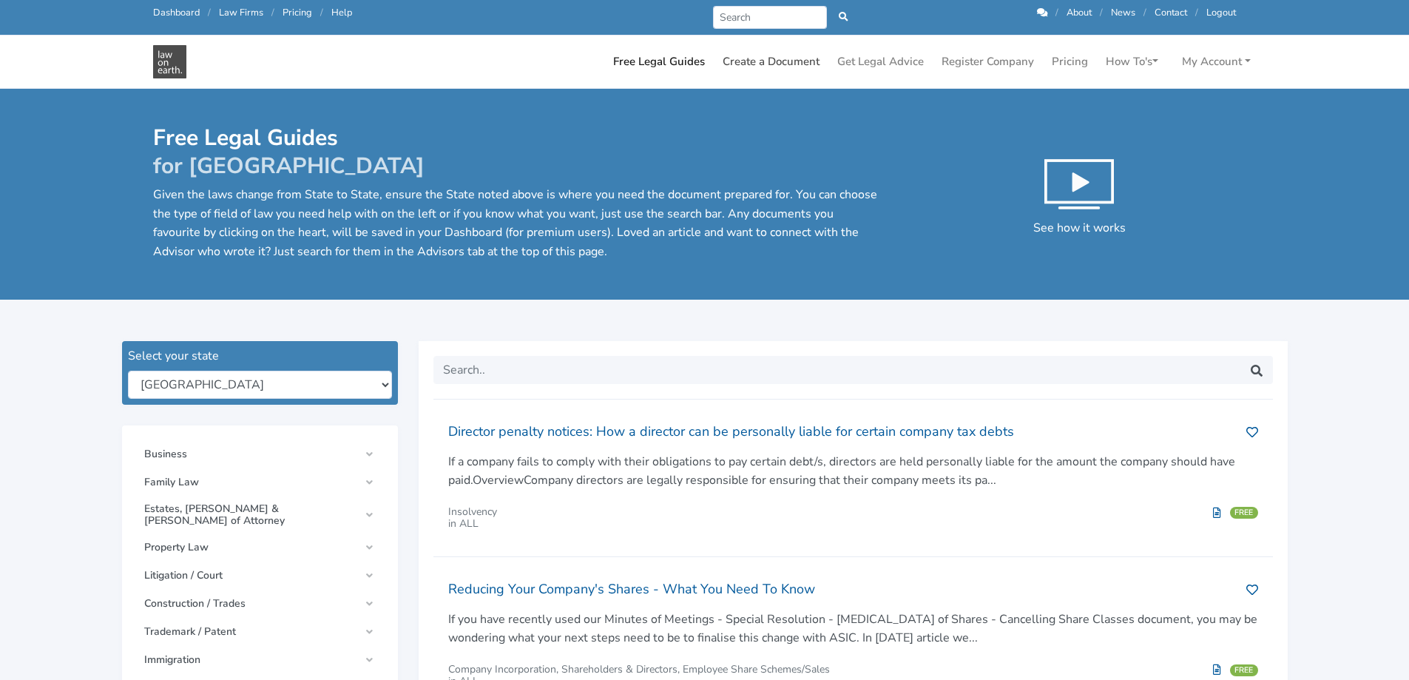
click at [791, 60] on link "Create a Document" at bounding box center [771, 61] width 109 height 29
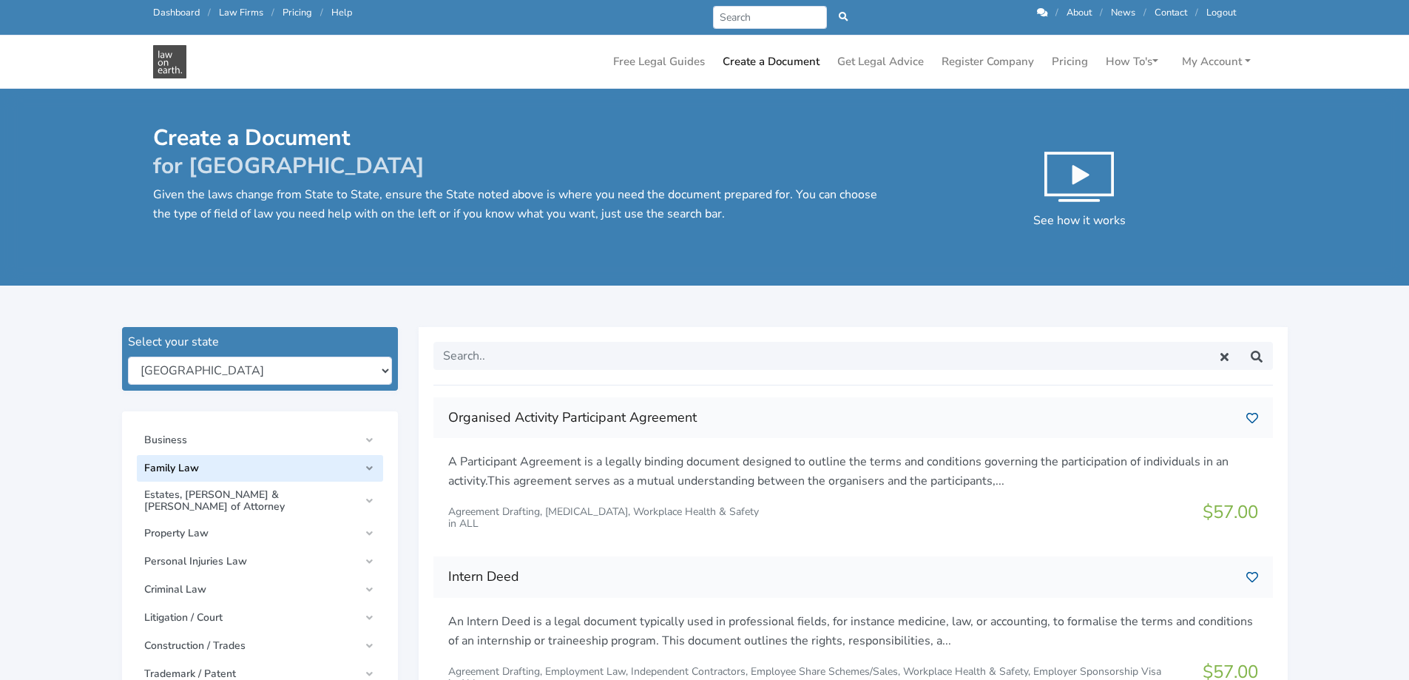
click at [186, 471] on span "Family Law" at bounding box center [251, 468] width 215 height 12
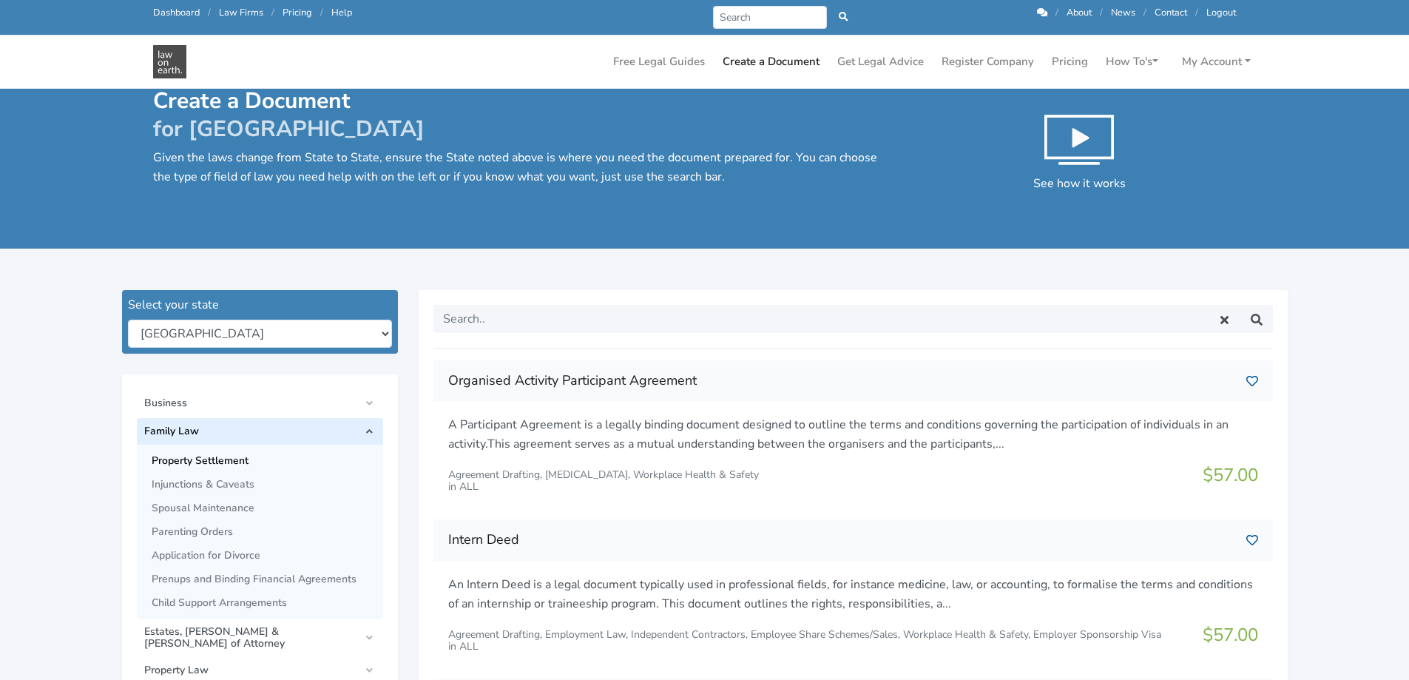
scroll to position [148, 0]
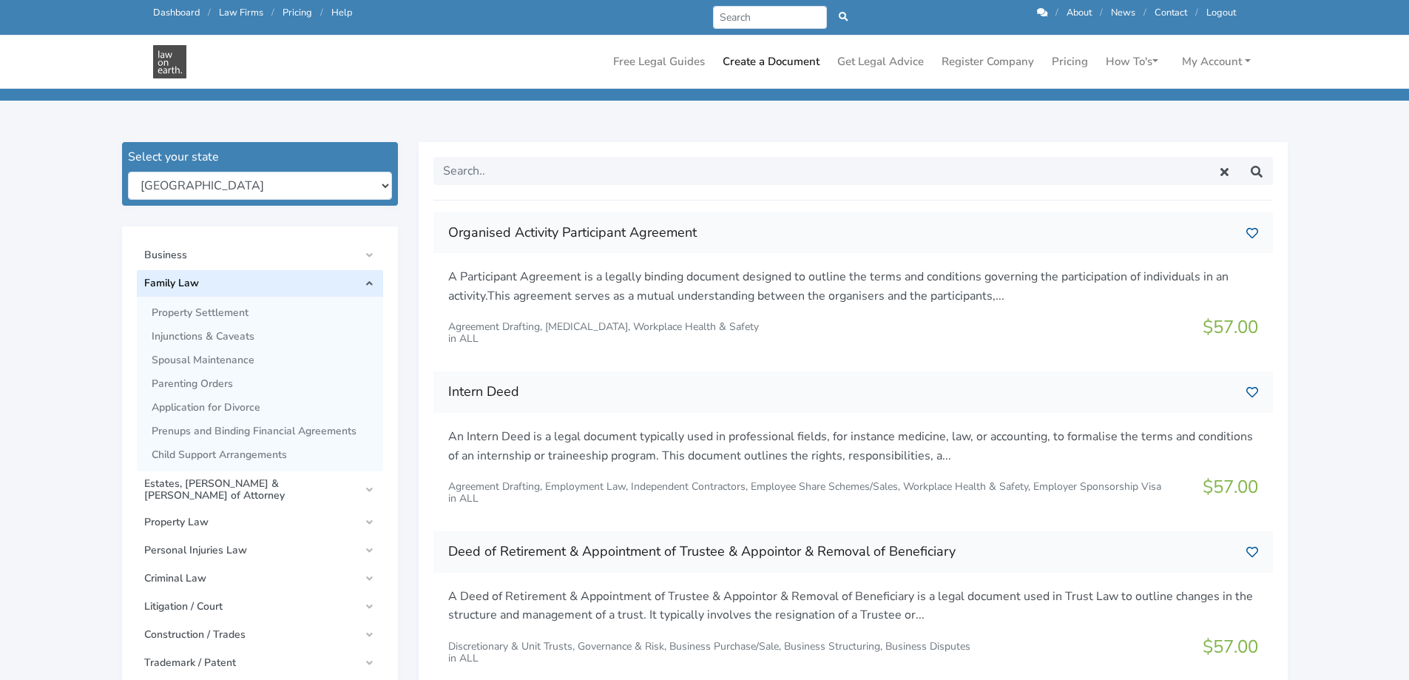
click at [181, 281] on span "Family Law" at bounding box center [251, 283] width 215 height 12
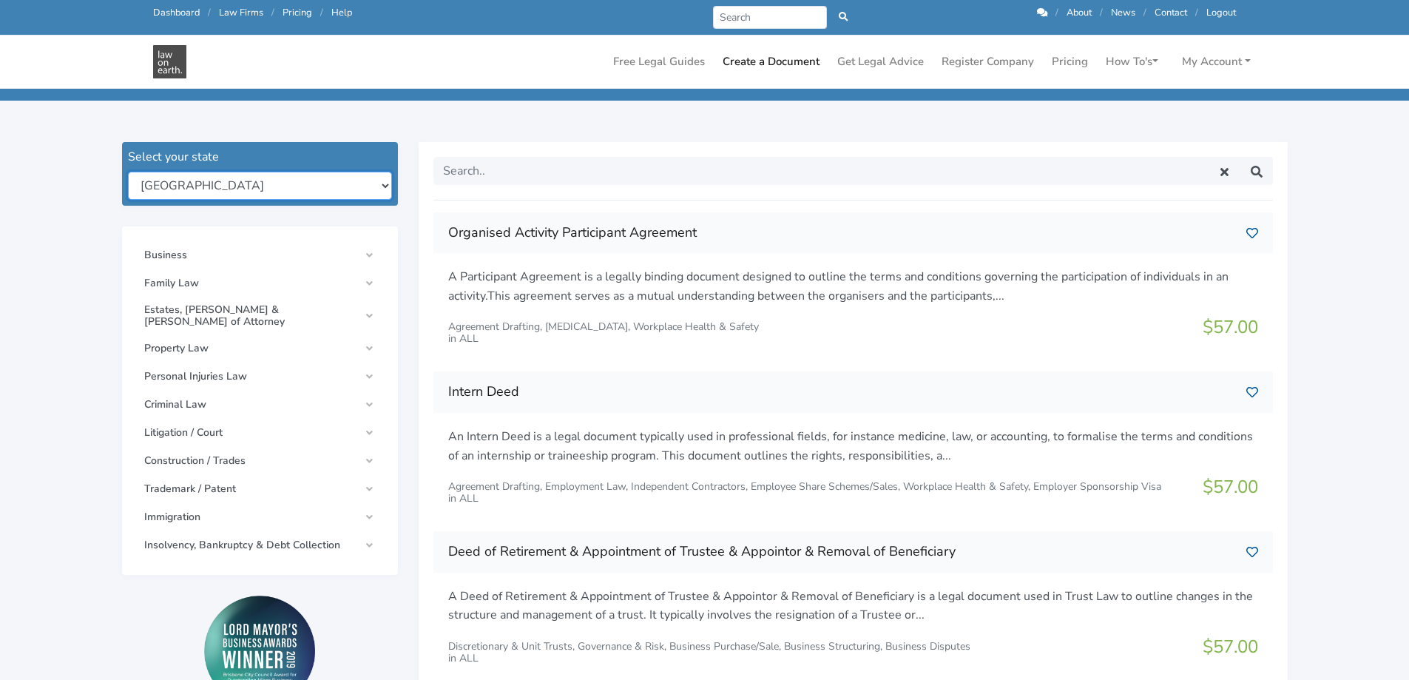
click at [381, 182] on select "[GEOGRAPHIC_DATA] [GEOGRAPHIC_DATA] [GEOGRAPHIC_DATA] [GEOGRAPHIC_DATA] [GEOGRA…" at bounding box center [260, 186] width 264 height 28
click at [126, 606] on div at bounding box center [260, 661] width 276 height 132
click at [336, 305] on span "Estates, [PERSON_NAME] & [PERSON_NAME] of Attorney" at bounding box center [251, 316] width 215 height 24
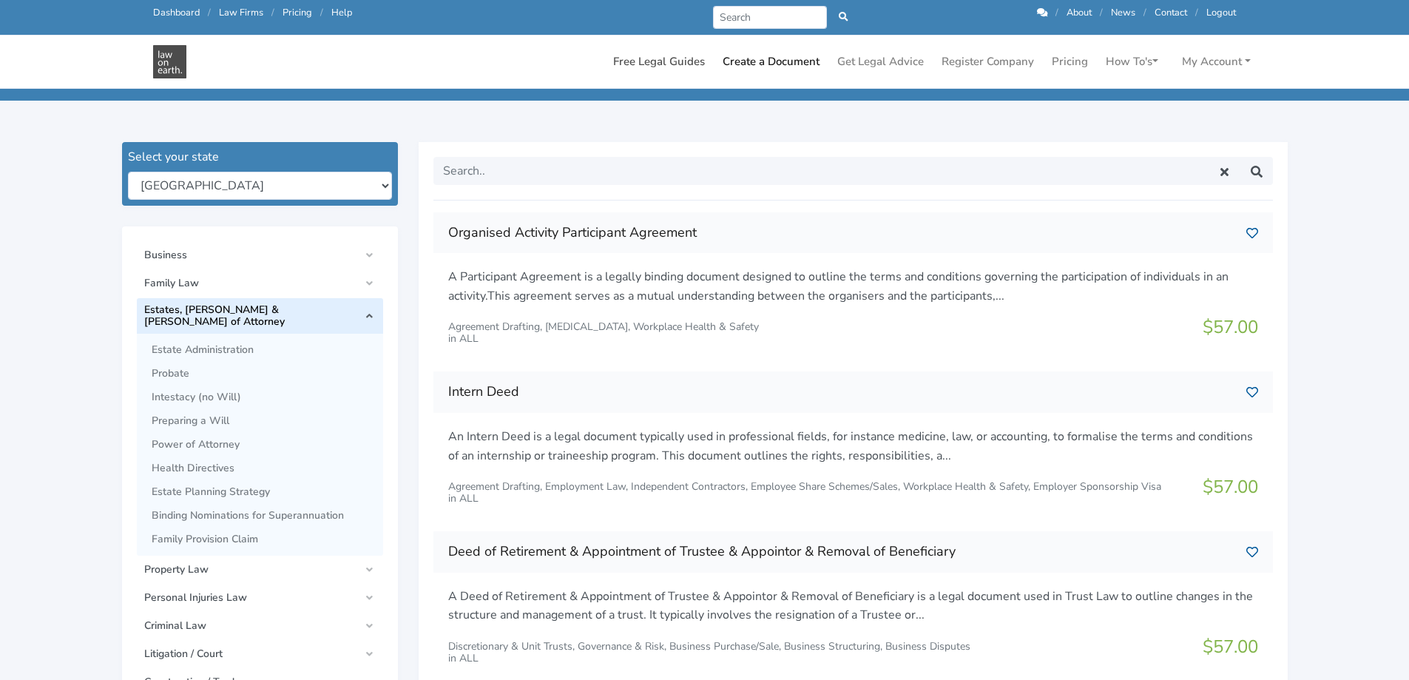
click at [657, 66] on link "Free Legal Guides" at bounding box center [659, 61] width 104 height 29
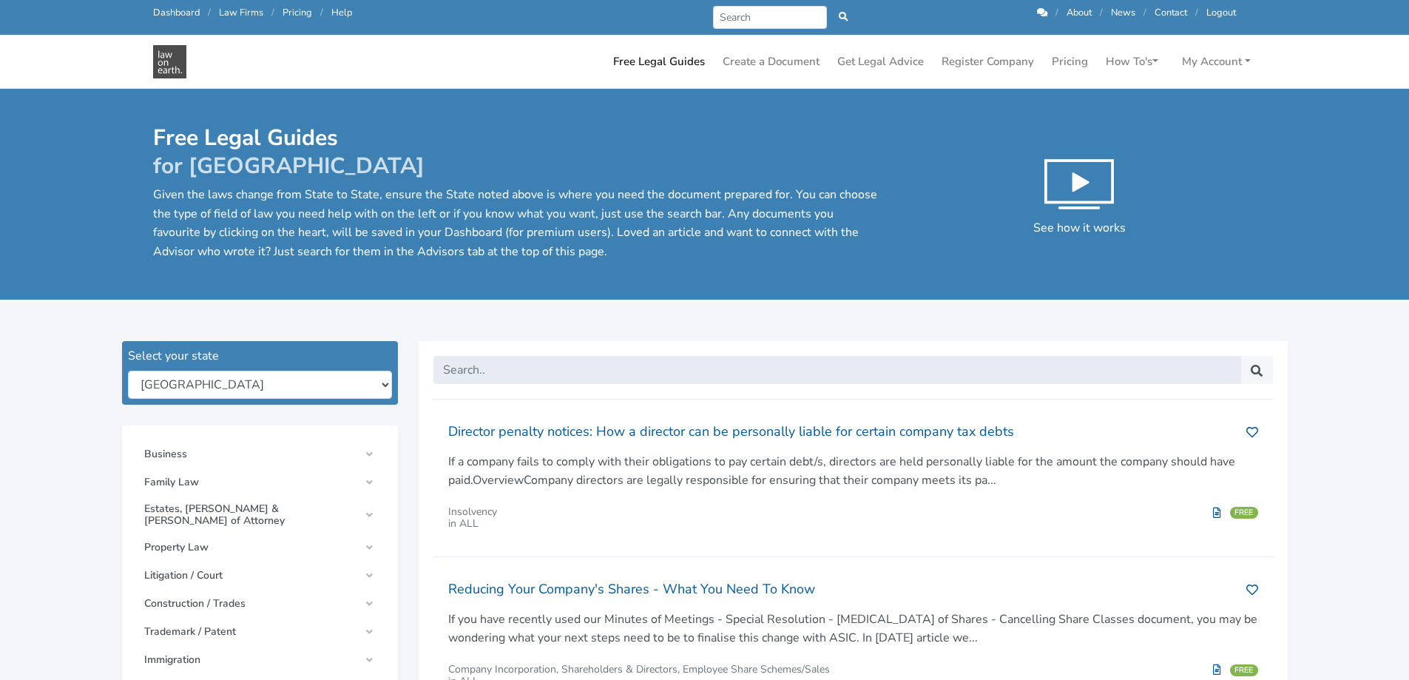
click at [510, 366] on input "text" at bounding box center [837, 370] width 808 height 28
type input "d"
click at [510, 366] on input "d" at bounding box center [837, 370] width 808 height 28
click at [569, 372] on input "directors success" at bounding box center [837, 370] width 808 height 28
type input "directors success"
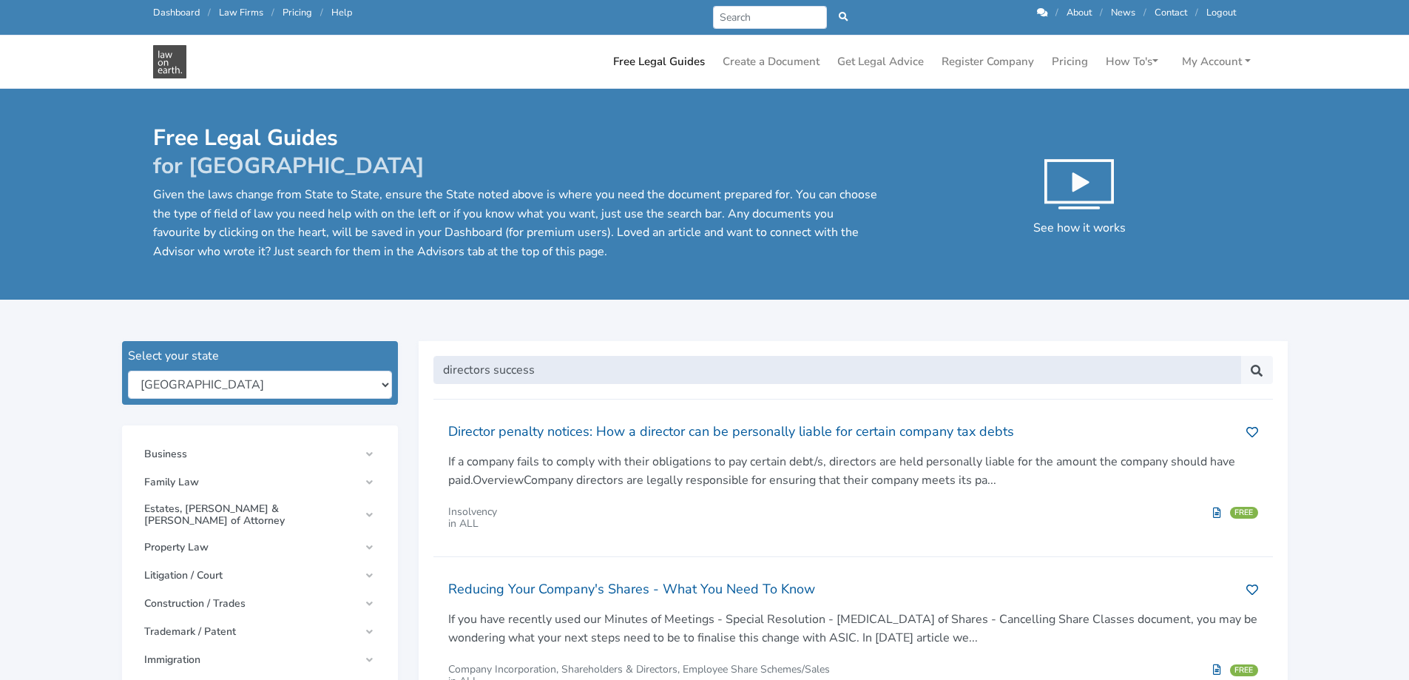
click at [1240, 356] on button "submit" at bounding box center [1256, 370] width 33 height 28
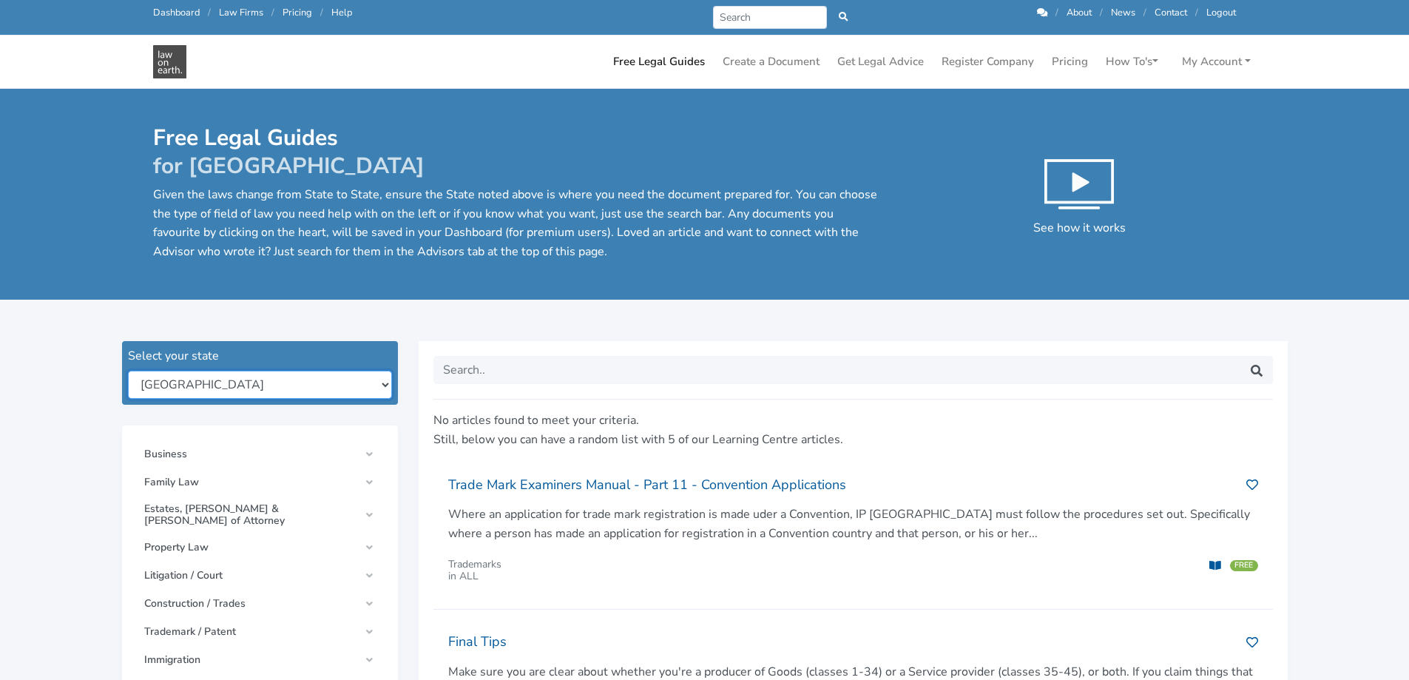
click at [285, 379] on select "[GEOGRAPHIC_DATA] [GEOGRAPHIC_DATA] [GEOGRAPHIC_DATA] [GEOGRAPHIC_DATA] [GEOGRA…" at bounding box center [260, 385] width 264 height 28
select select "[GEOGRAPHIC_DATA]"
click at [128, 371] on select "[GEOGRAPHIC_DATA] [GEOGRAPHIC_DATA] [GEOGRAPHIC_DATA] [GEOGRAPHIC_DATA] [GEOGRA…" at bounding box center [260, 385] width 264 height 28
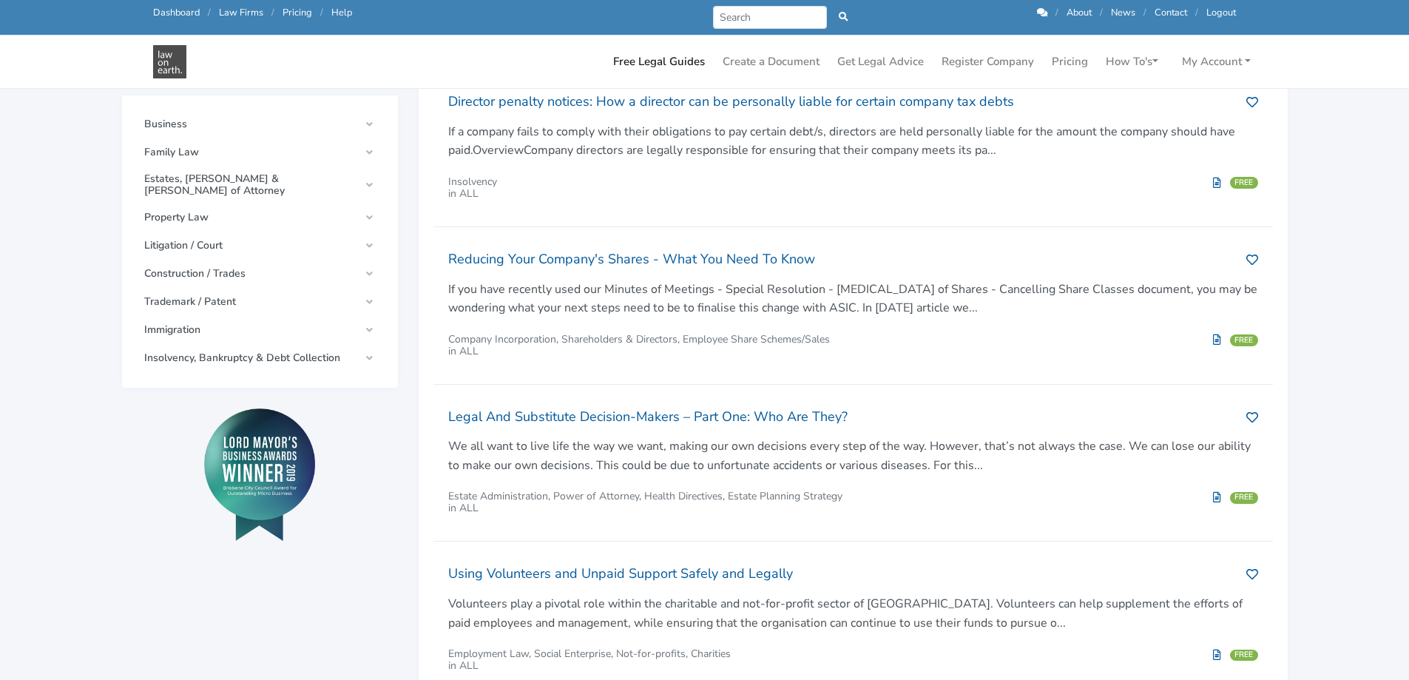
scroll to position [296, 0]
click at [1207, 61] on link "My Account" at bounding box center [1216, 61] width 81 height 29
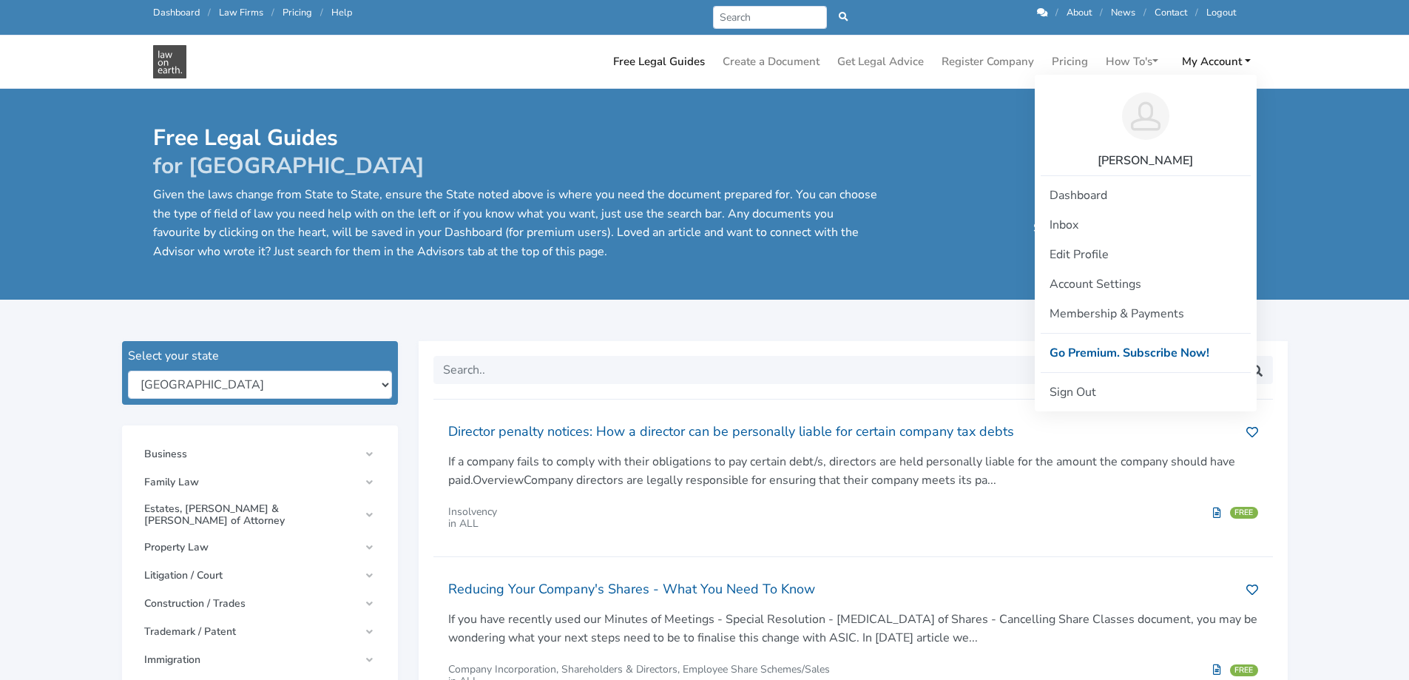
click at [1333, 56] on nav "Call us: [PHONE_NUMBER] Dashboard / Law Firms / Pricing / Help Prev Next / Abou…" at bounding box center [704, 44] width 1409 height 89
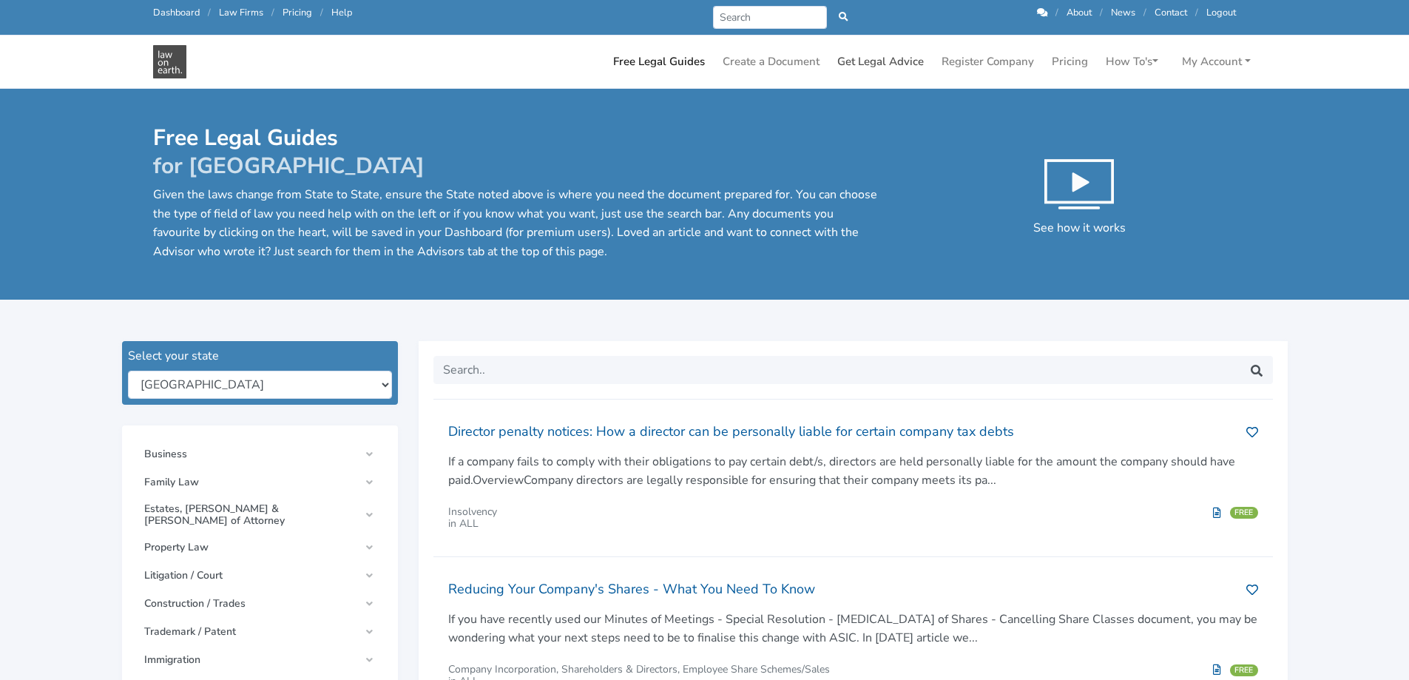
click at [856, 59] on link "Get Legal Advice" at bounding box center [880, 61] width 98 height 29
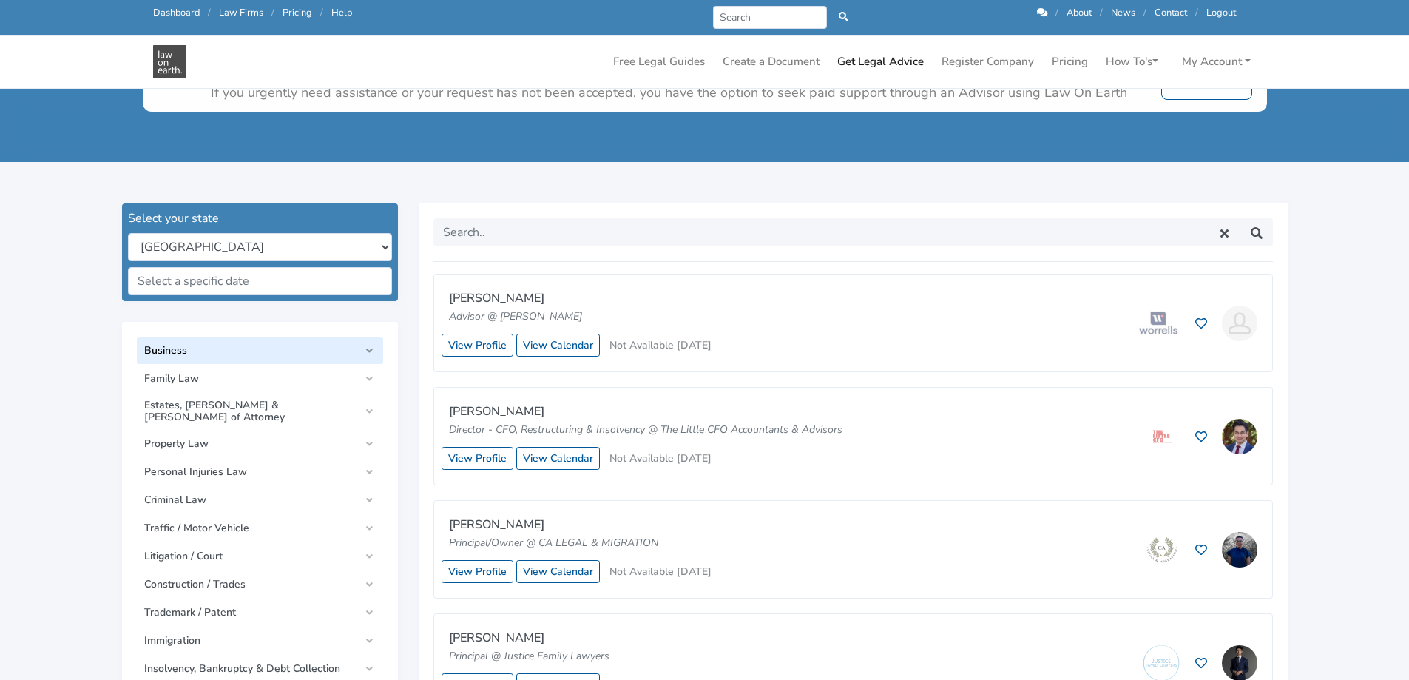
scroll to position [222, 0]
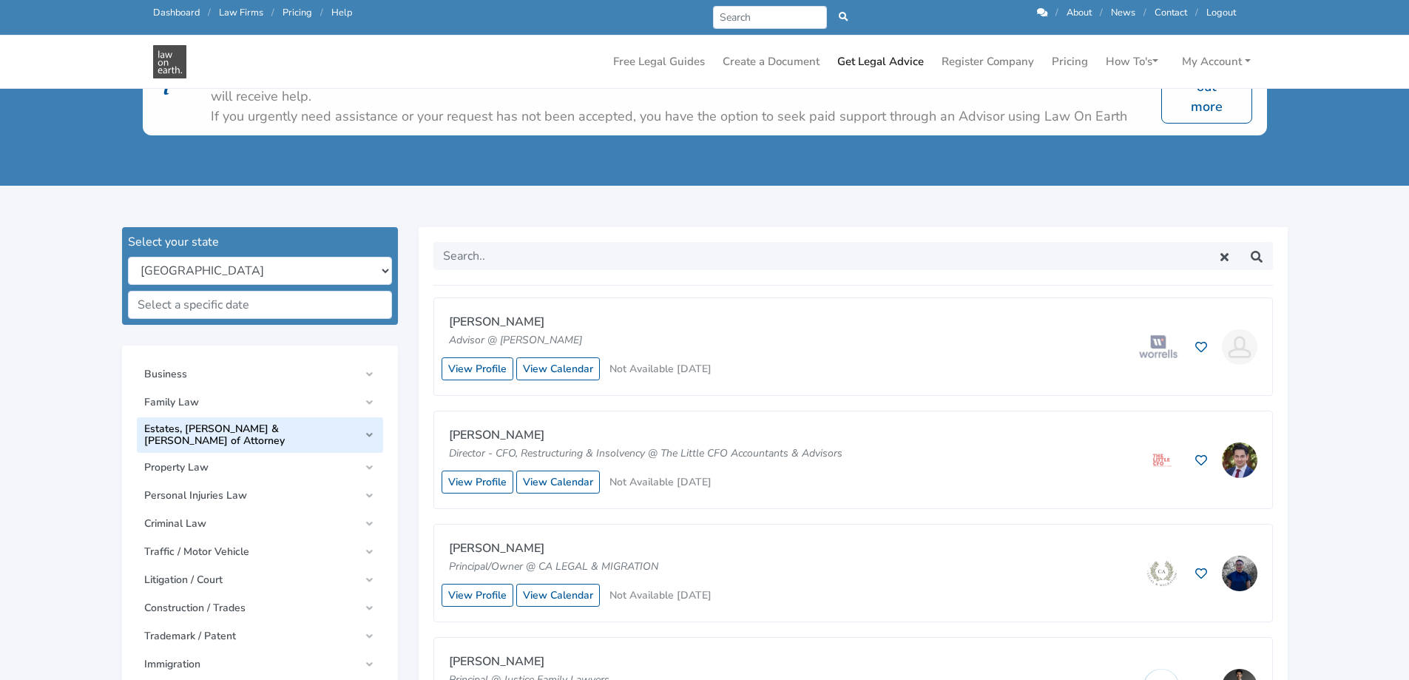
click at [210, 433] on link "Estates, [PERSON_NAME] & [PERSON_NAME] of Attorney" at bounding box center [260, 434] width 246 height 35
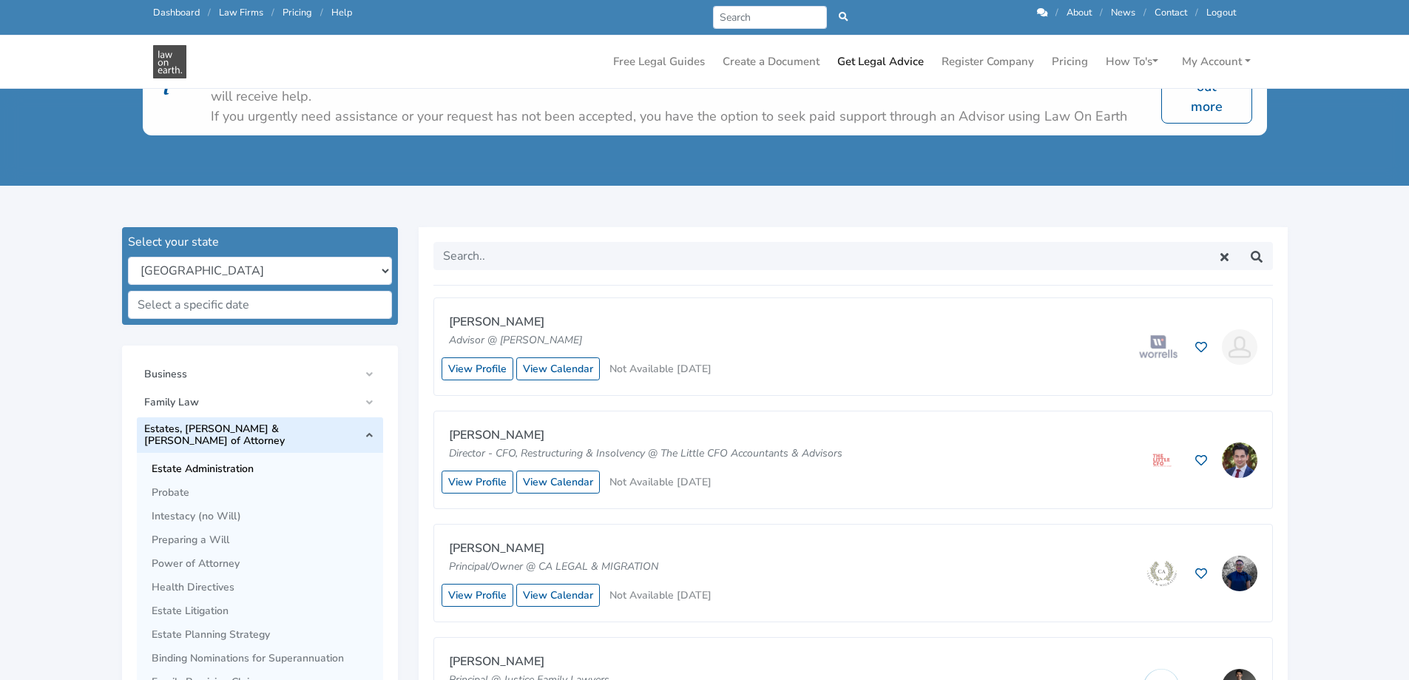
click at [210, 463] on span "Estate Administration" at bounding box center [264, 469] width 224 height 12
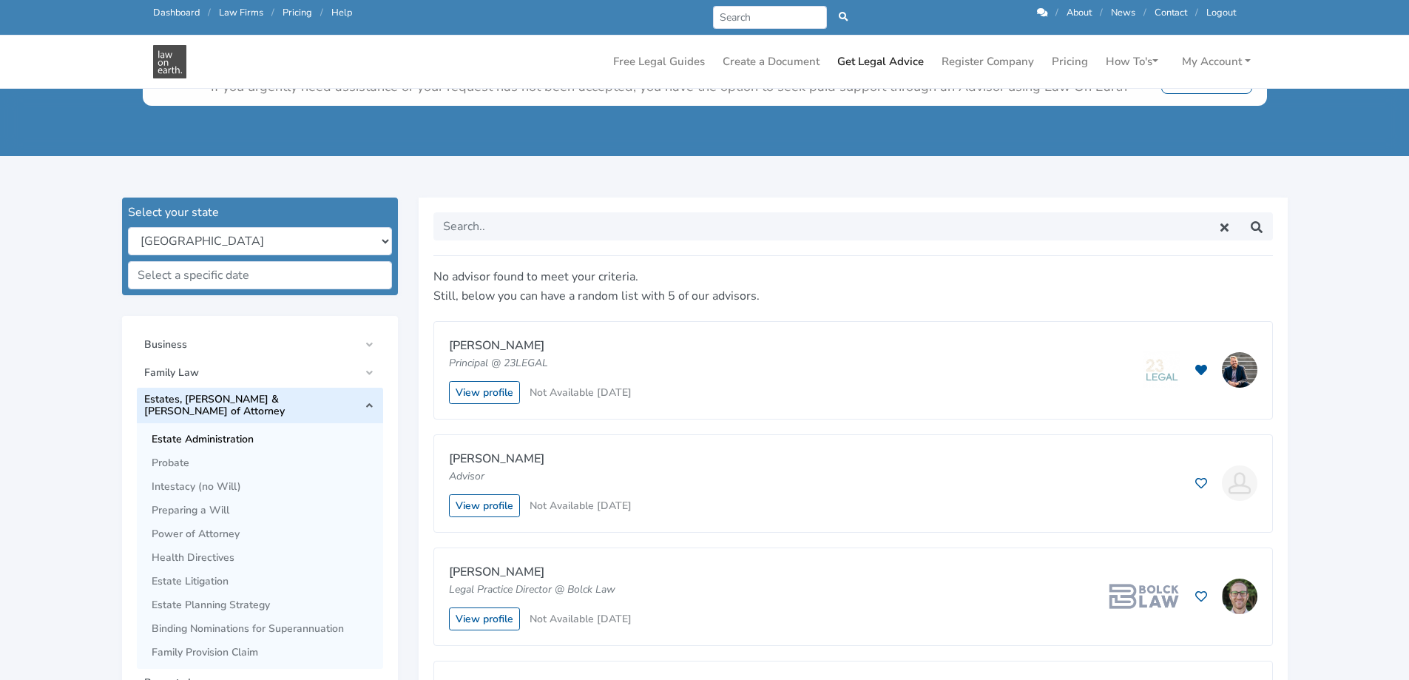
scroll to position [296, 0]
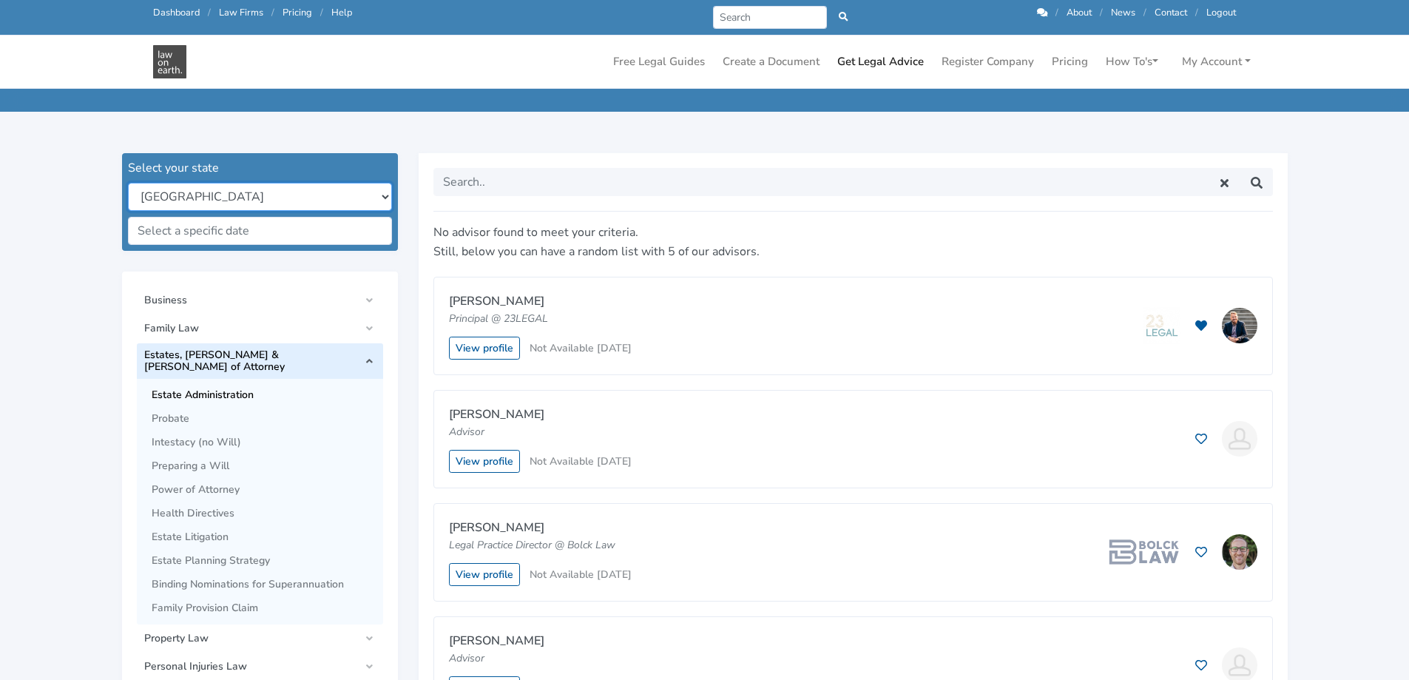
click at [372, 185] on select "[GEOGRAPHIC_DATA] [GEOGRAPHIC_DATA] [GEOGRAPHIC_DATA] [GEOGRAPHIC_DATA] [GEOGRA…" at bounding box center [260, 197] width 264 height 28
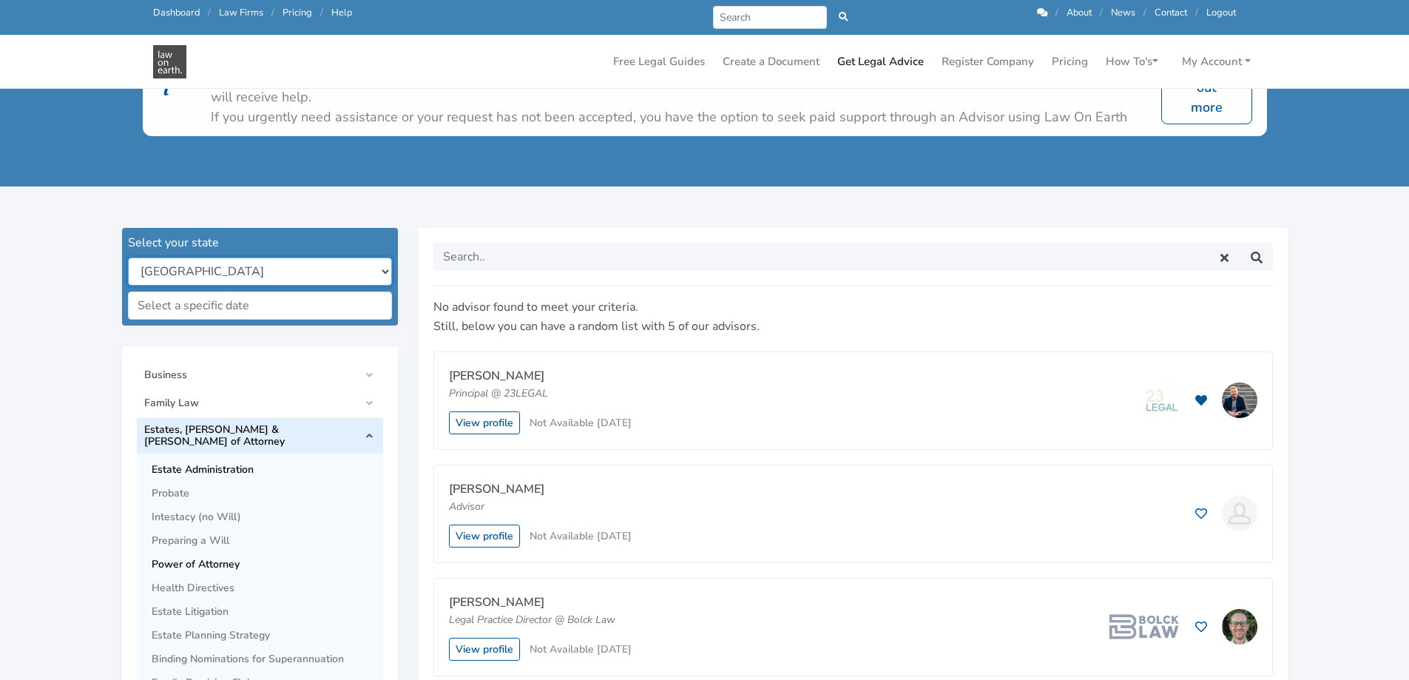
scroll to position [222, 0]
click at [384, 263] on select "[GEOGRAPHIC_DATA] [GEOGRAPHIC_DATA] [GEOGRAPHIC_DATA] [GEOGRAPHIC_DATA] [GEOGRA…" at bounding box center [260, 271] width 264 height 28
click at [128, 257] on select "[GEOGRAPHIC_DATA] [GEOGRAPHIC_DATA] [GEOGRAPHIC_DATA] [GEOGRAPHIC_DATA] [GEOGRA…" at bounding box center [260, 271] width 264 height 28
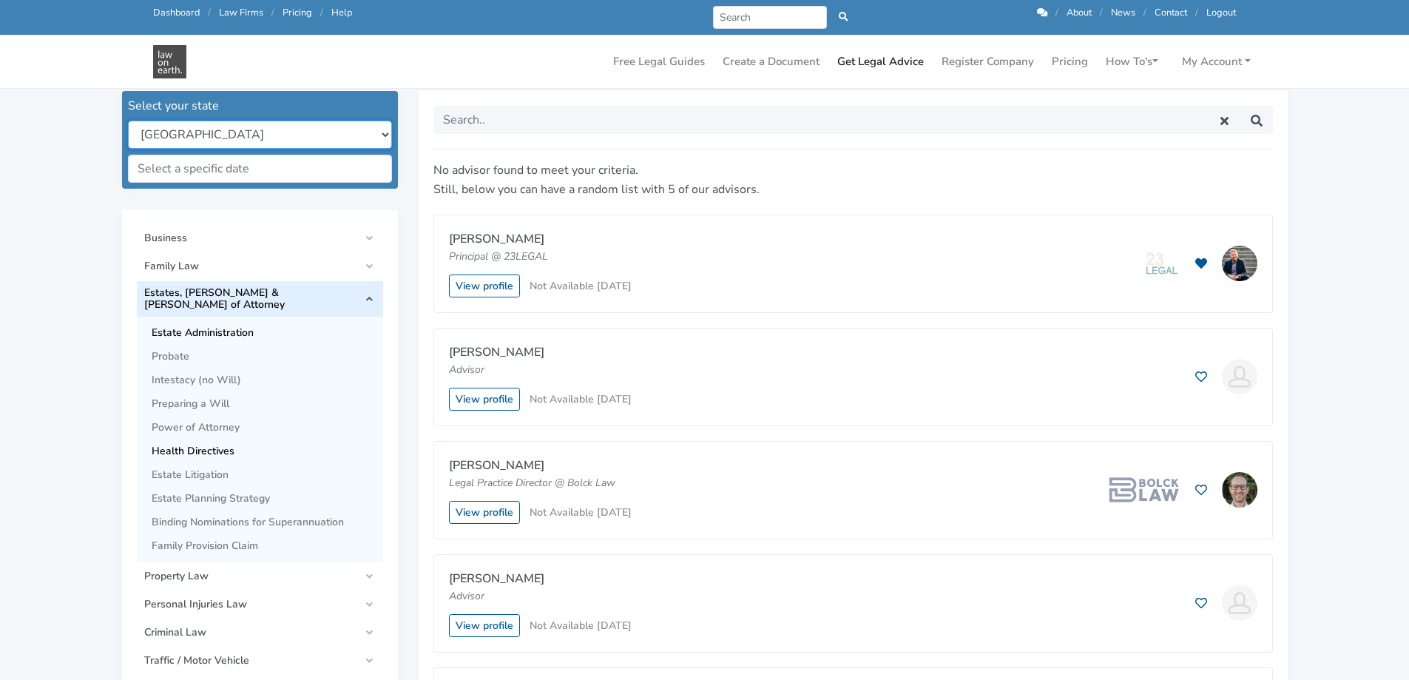
scroll to position [444, 0]
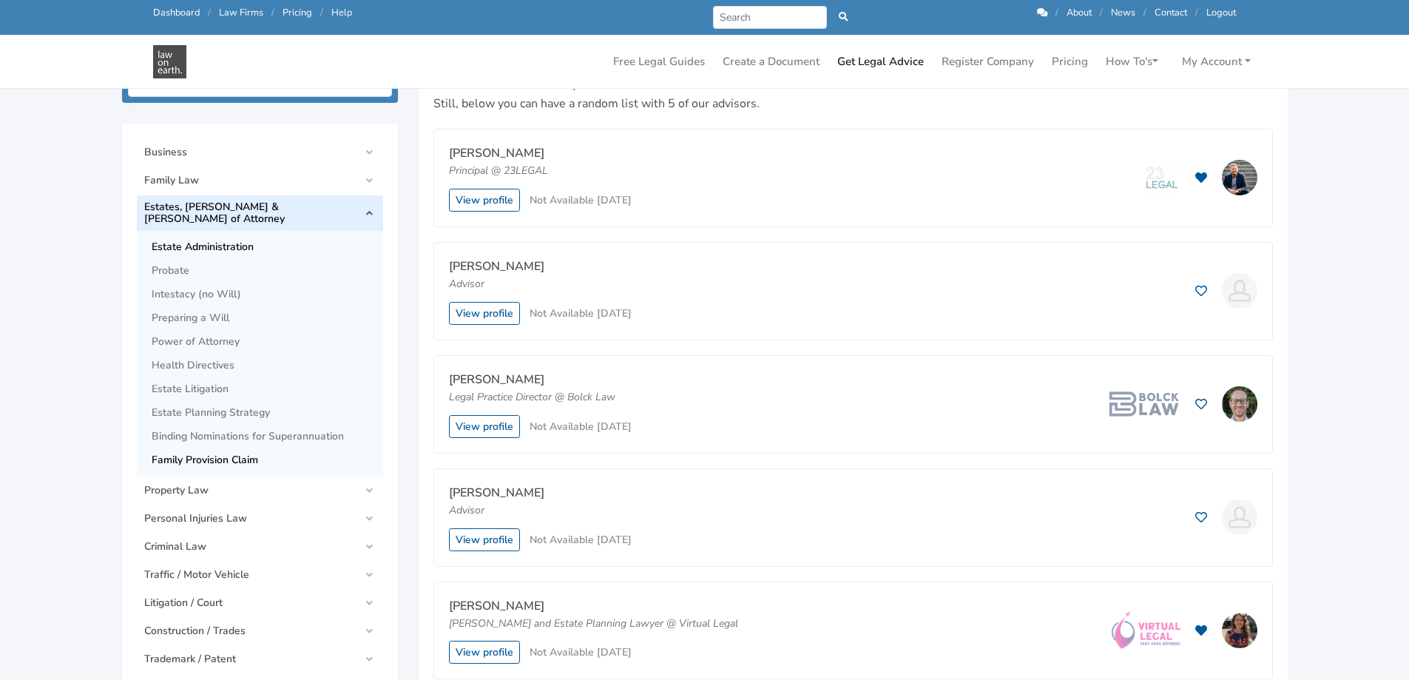
click at [218, 454] on span "Family Provision Claim" at bounding box center [264, 460] width 224 height 12
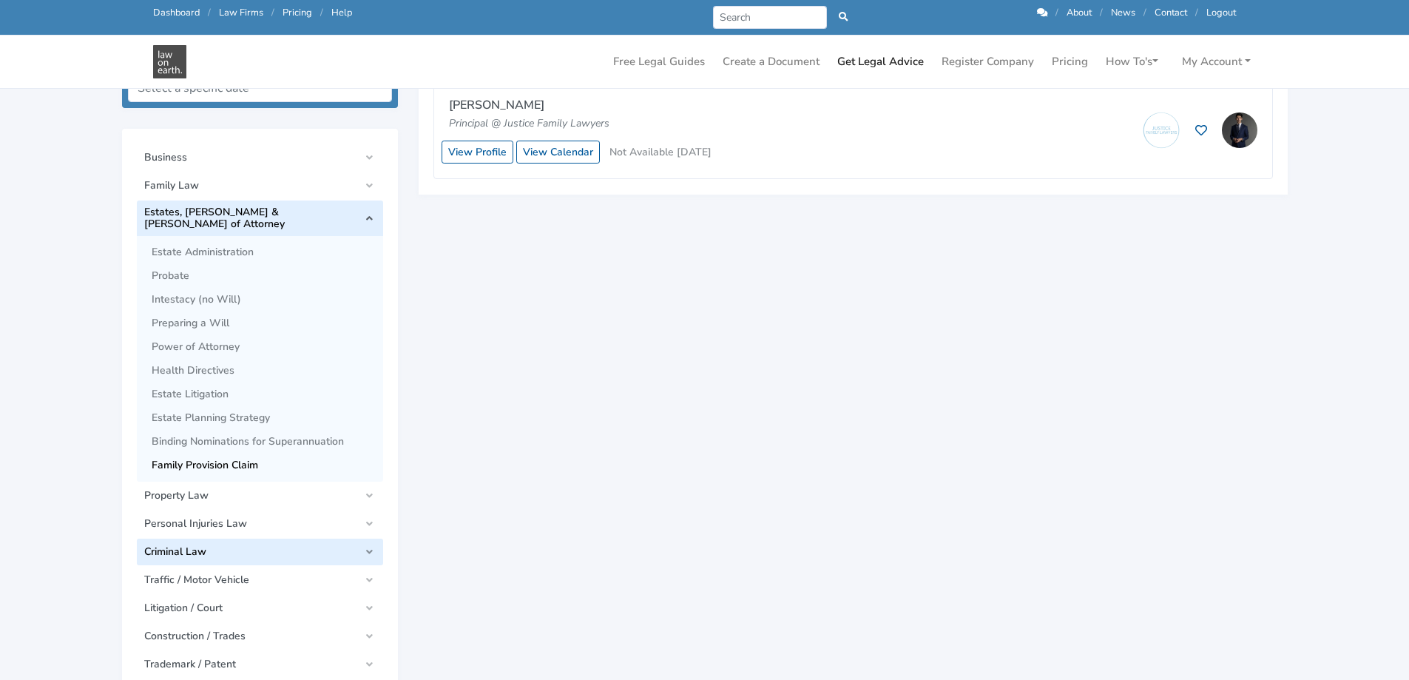
scroll to position [518, 0]
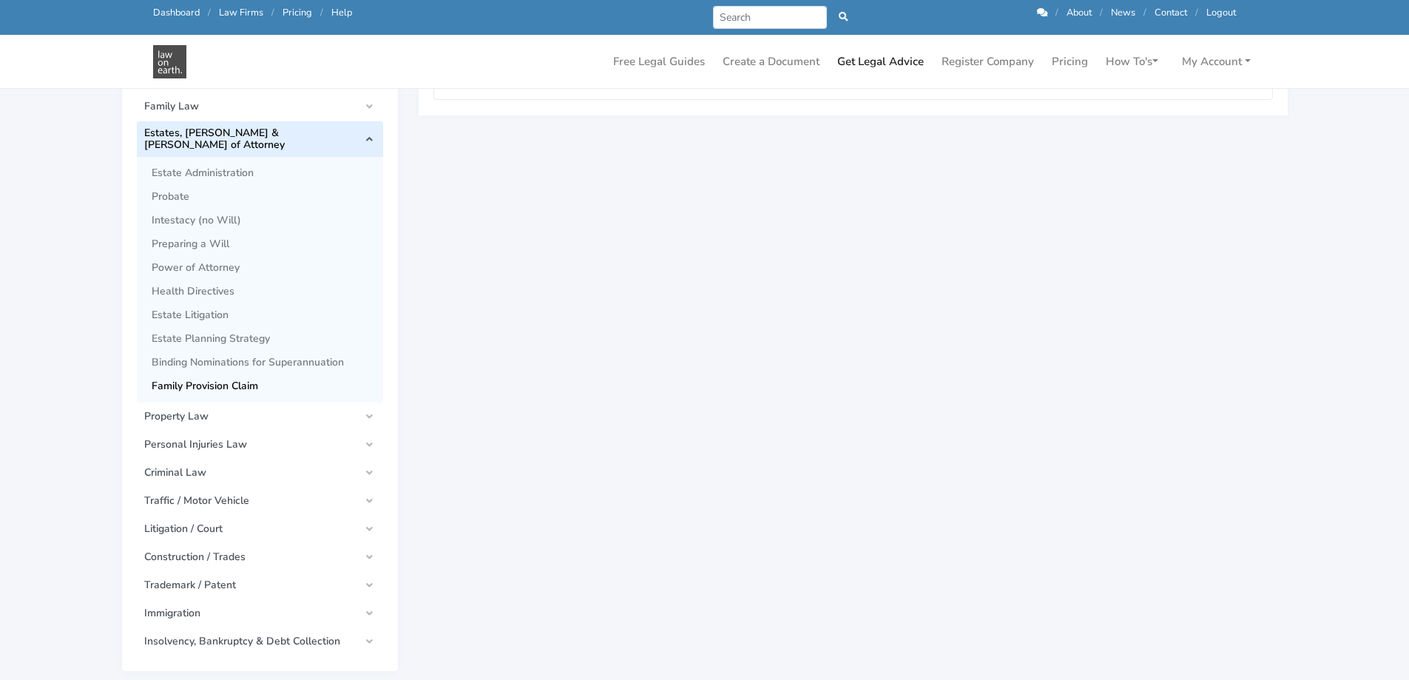
click at [197, 380] on span "Family Provision Claim" at bounding box center [264, 386] width 224 height 12
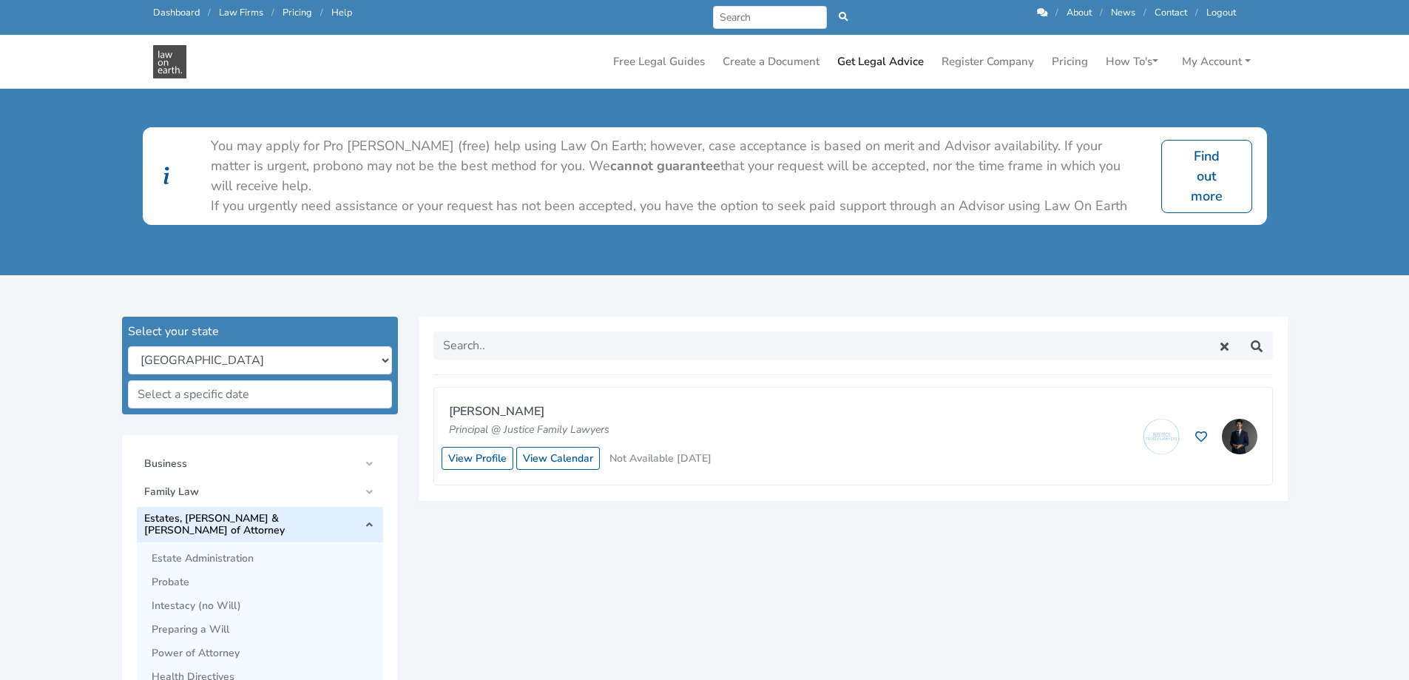
scroll to position [222, 0]
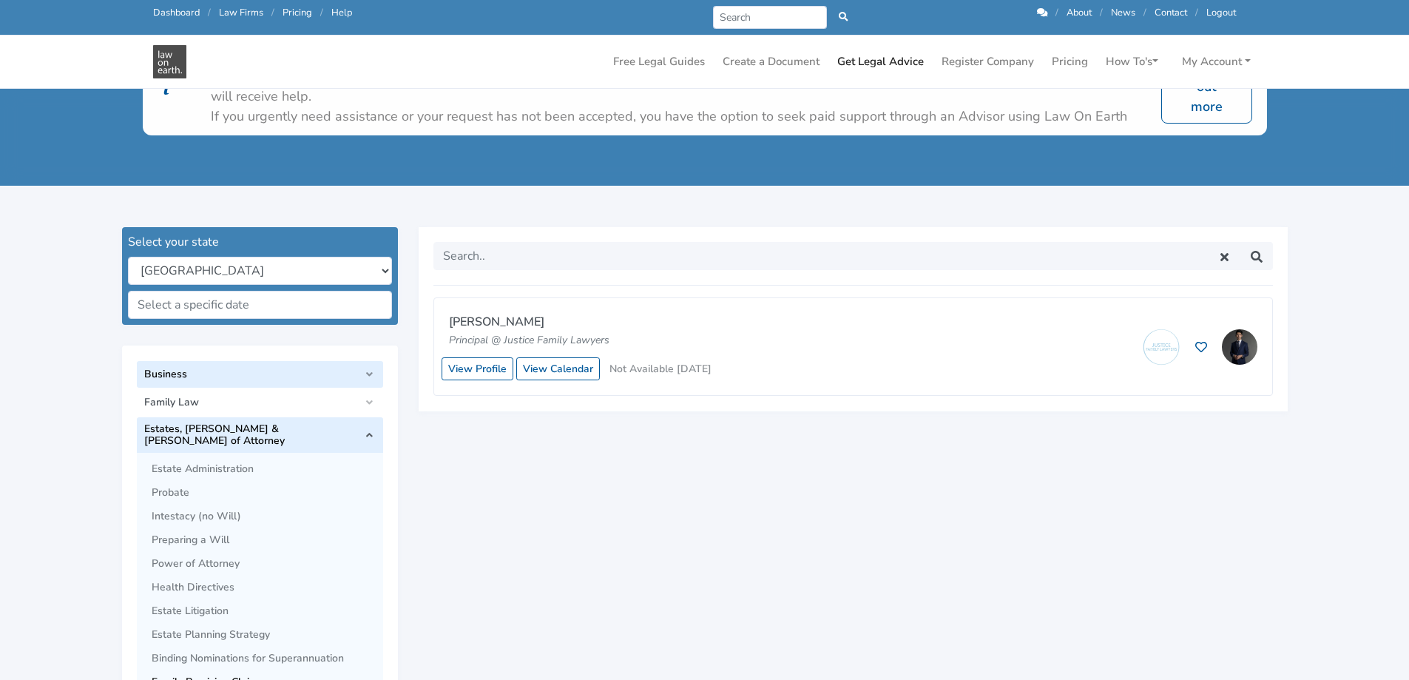
click at [177, 368] on span "Business" at bounding box center [251, 374] width 215 height 12
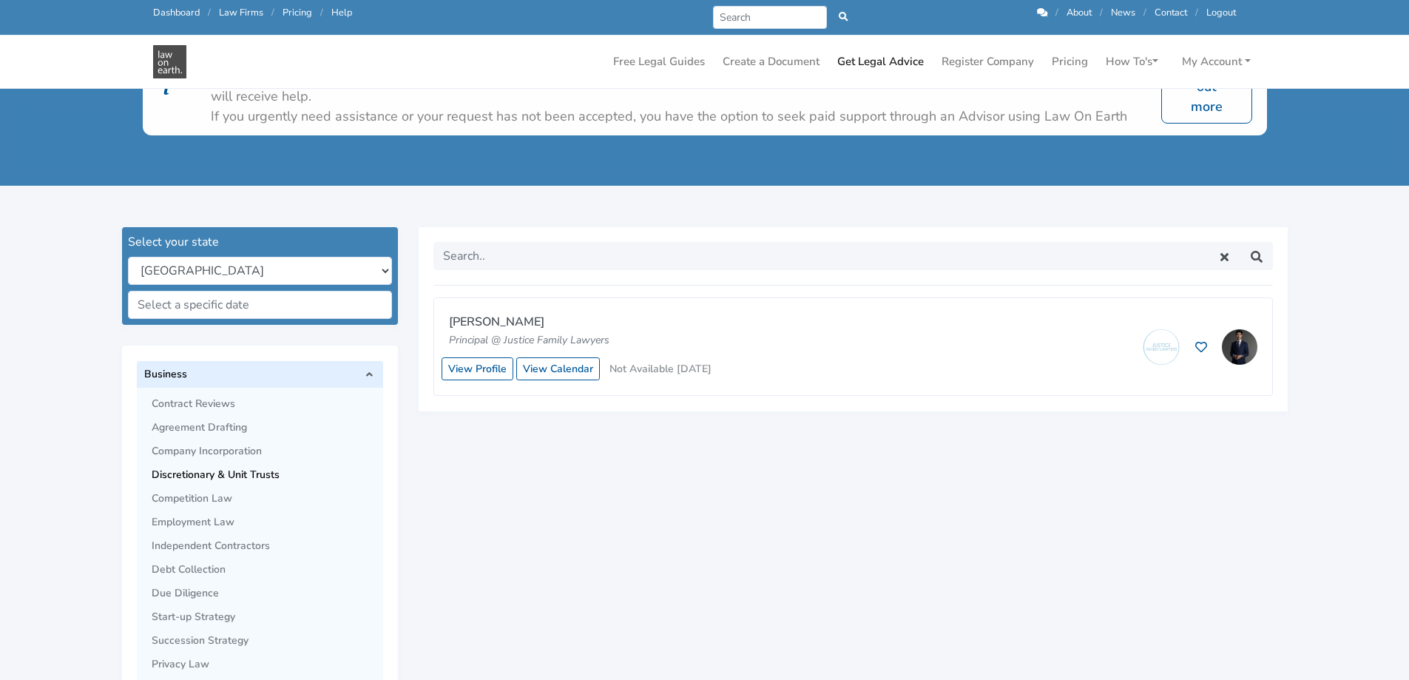
click at [209, 469] on span "Discretionary & Unit Trusts" at bounding box center [264, 475] width 224 height 12
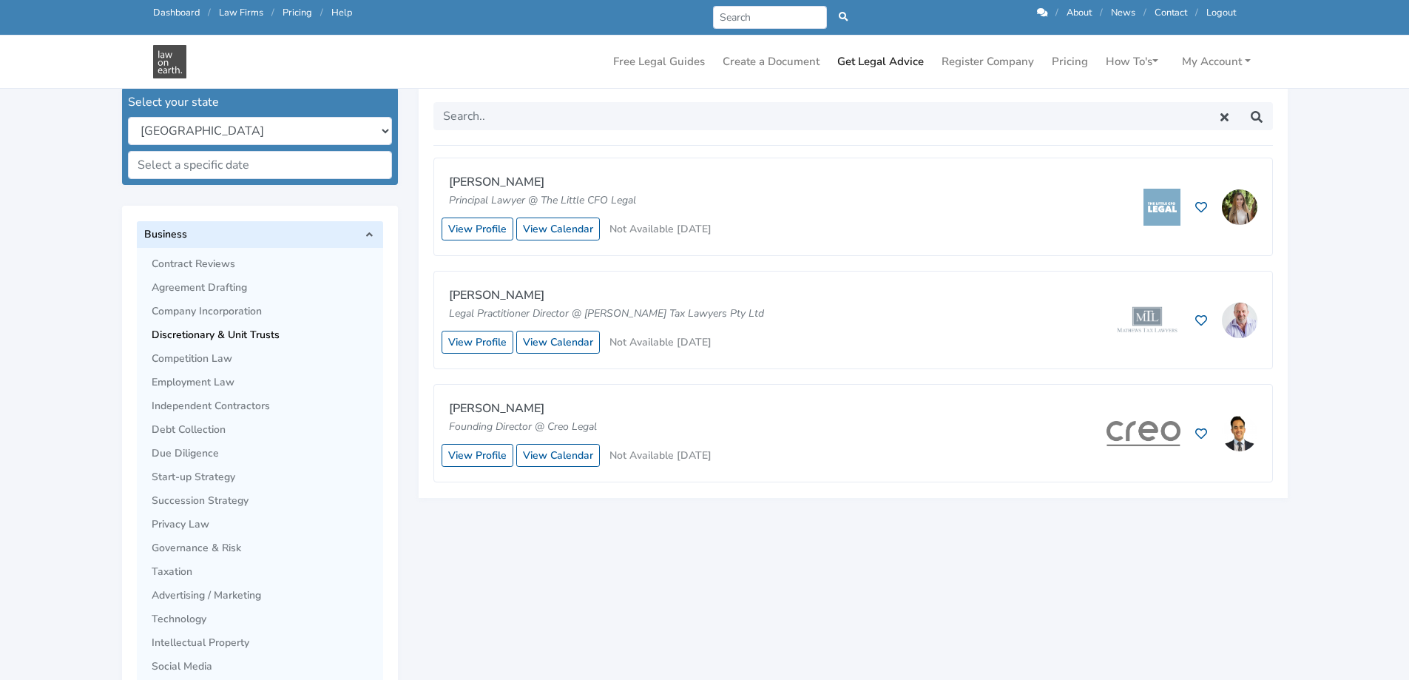
scroll to position [370, 0]
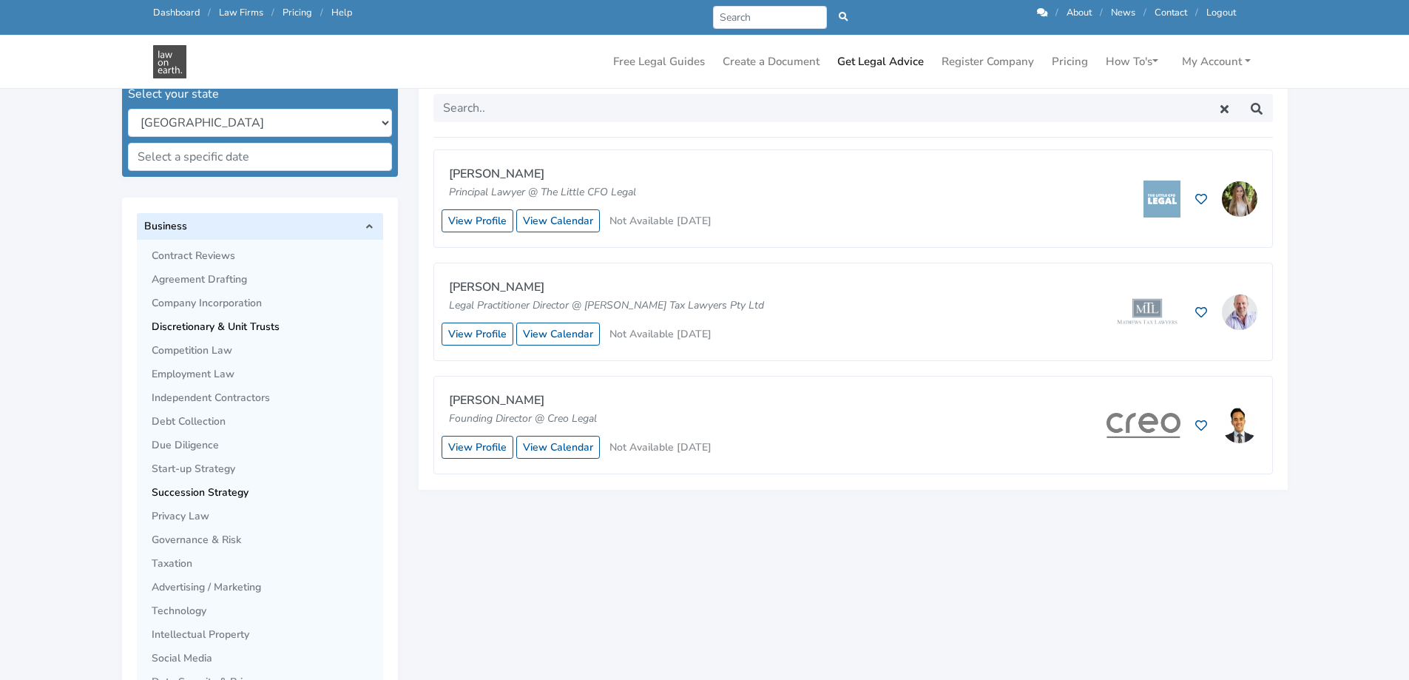
click at [211, 487] on span "Succession Strategy" at bounding box center [264, 493] width 224 height 12
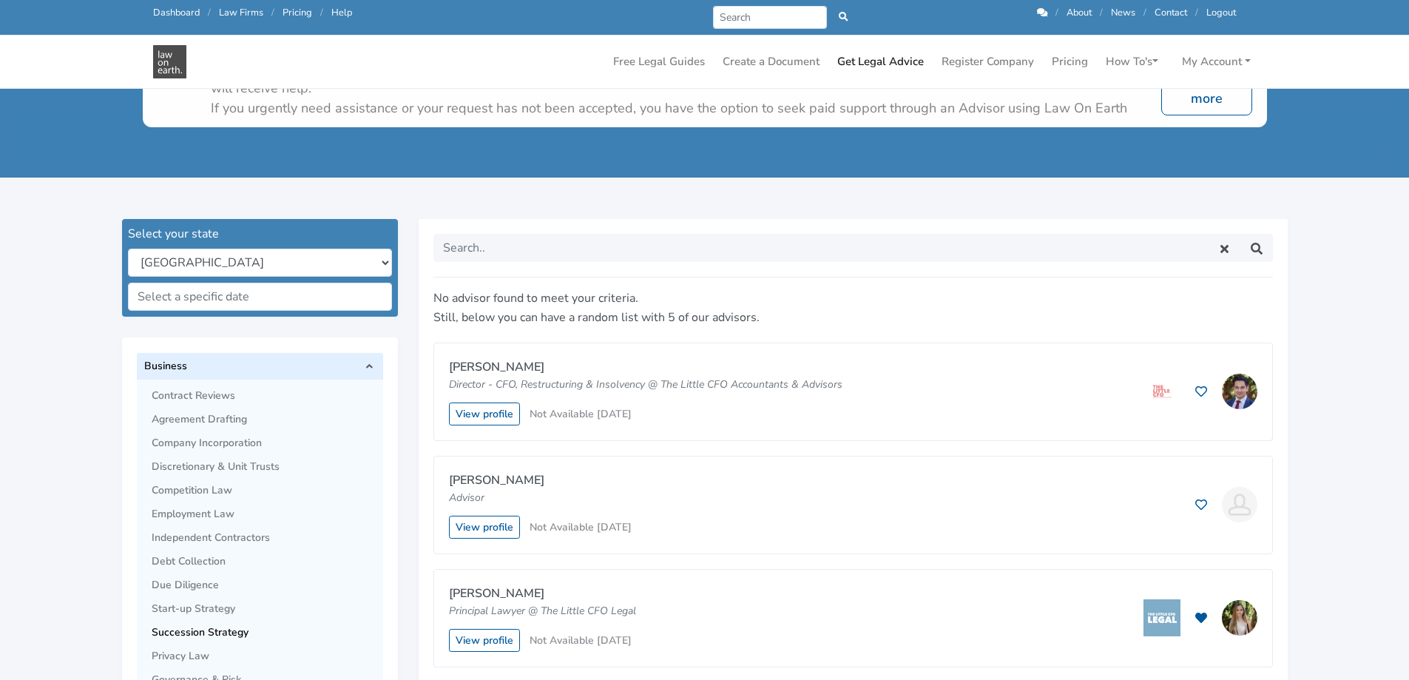
scroll to position [222, 0]
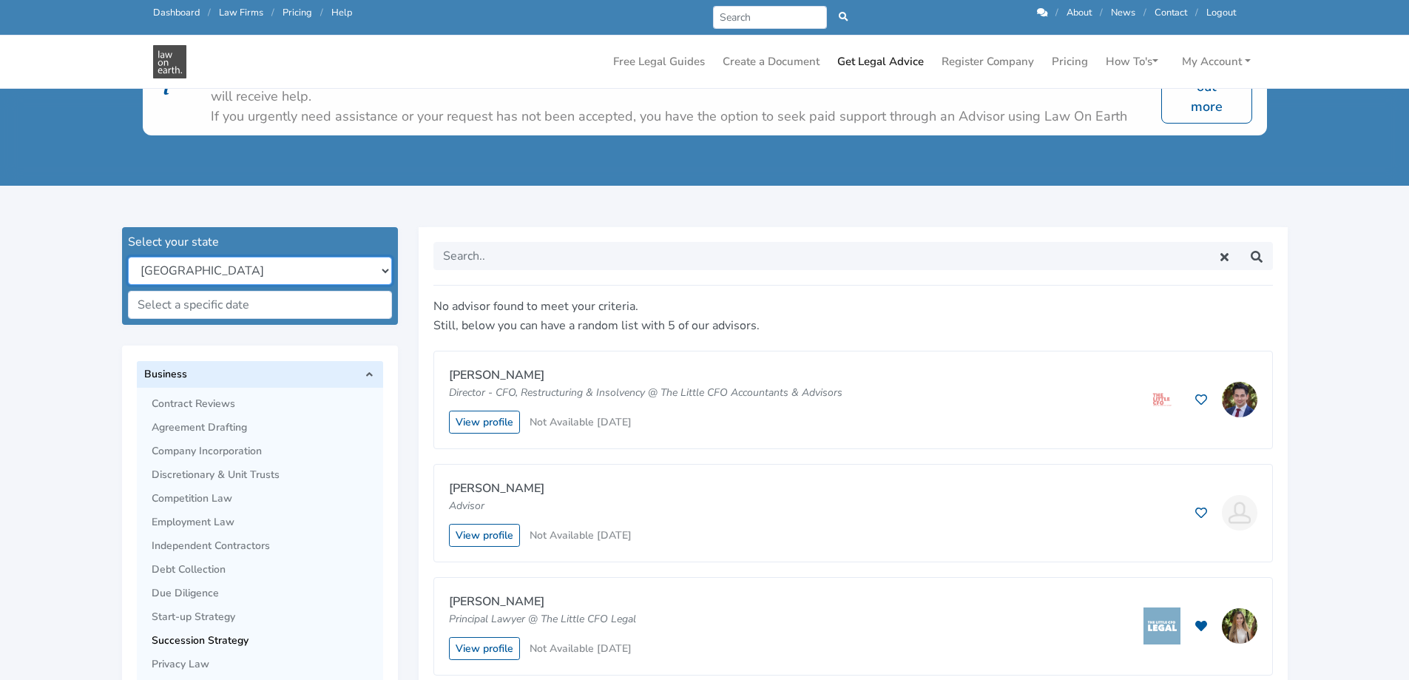
click at [365, 267] on select "New South Wales Queensland South Australia Tasmania Victoria Western Australia …" at bounding box center [260, 271] width 264 height 28
select select "qld"
click at [128, 257] on select "New South Wales Queensland South Australia Tasmania Victoria Western Australia …" at bounding box center [260, 271] width 264 height 28
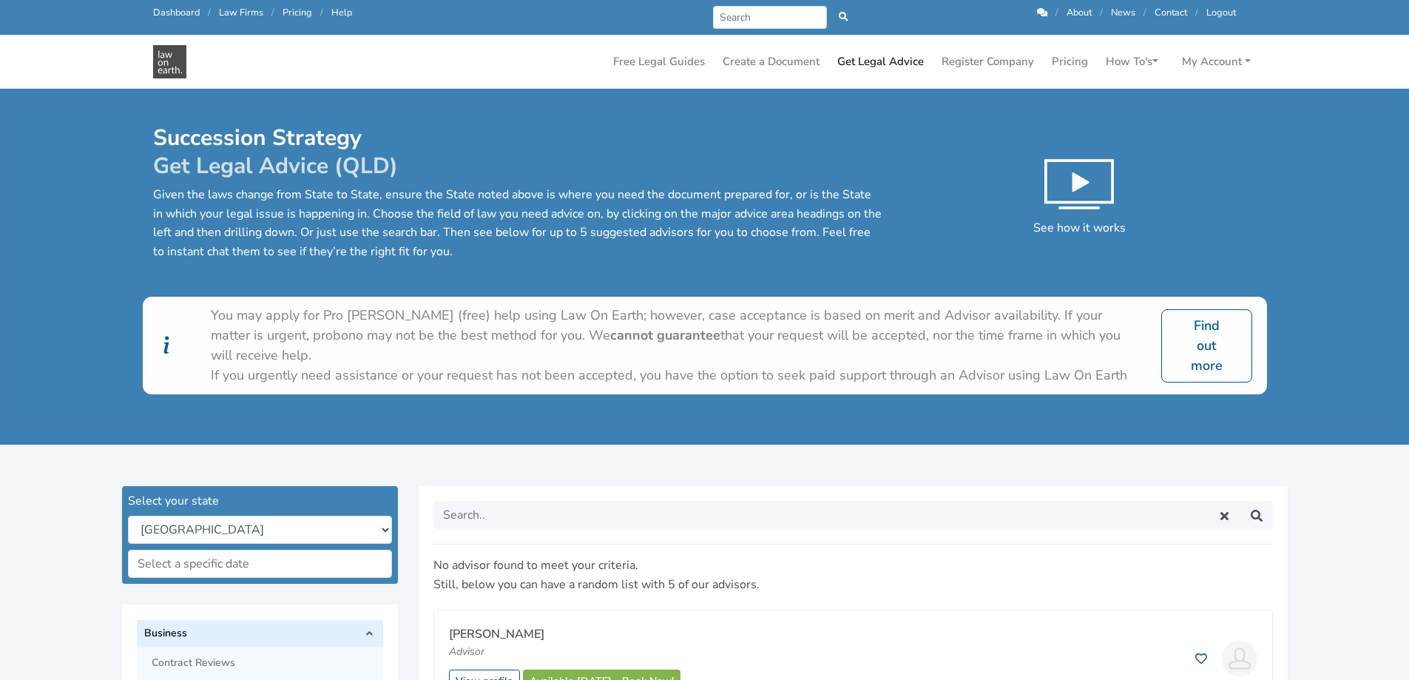
click at [168, 14] on link "Dashboard" at bounding box center [176, 12] width 47 height 13
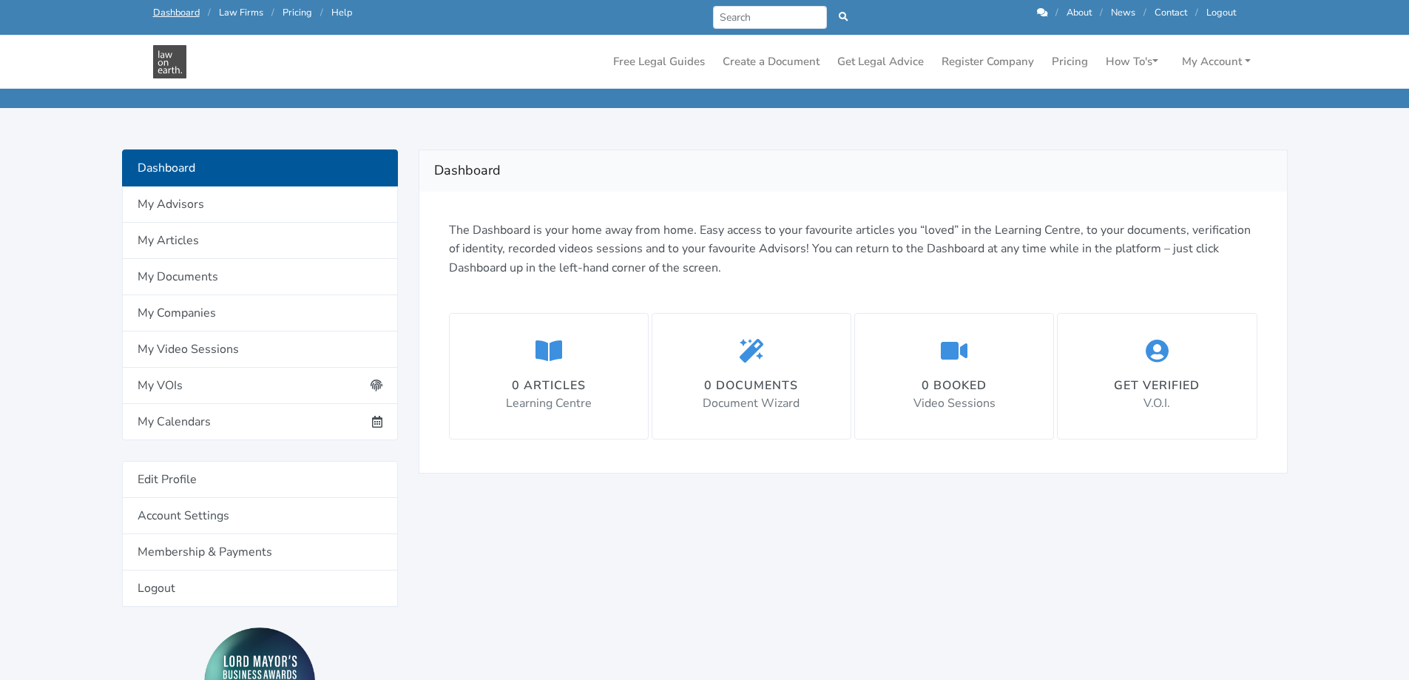
scroll to position [74, 0]
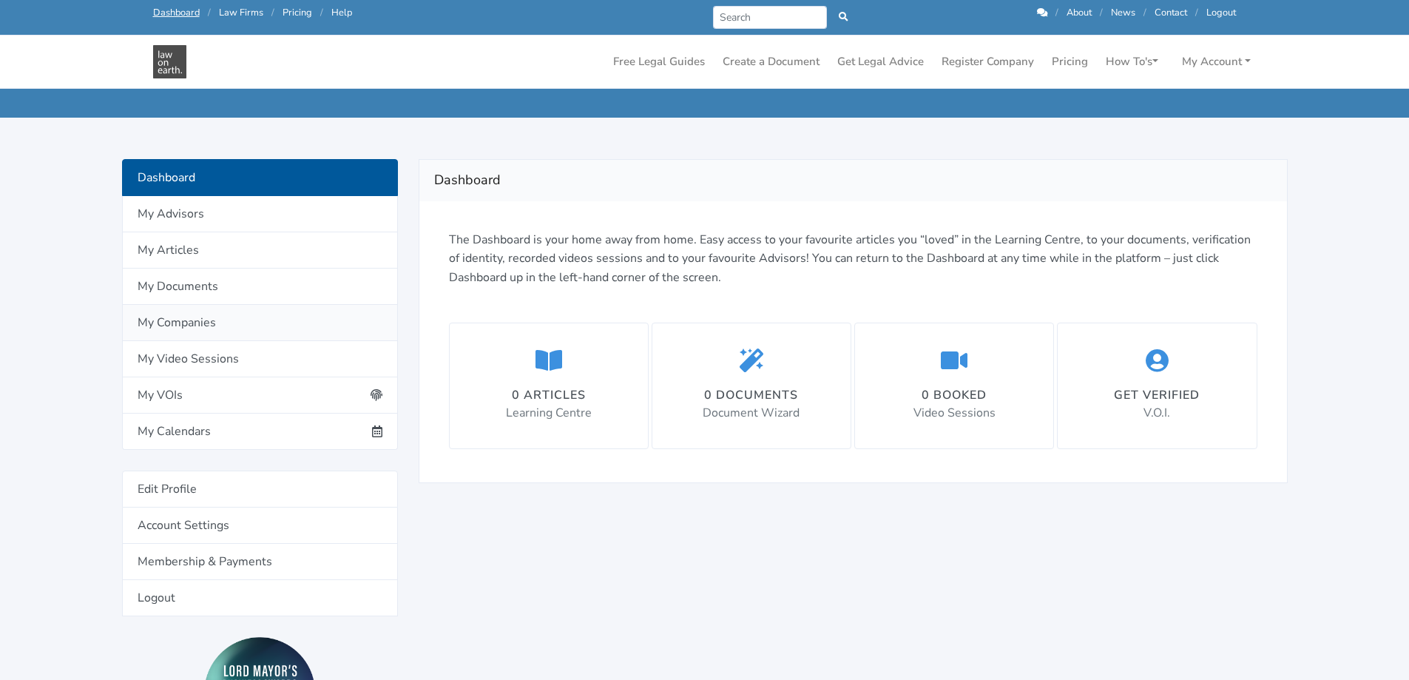
click at [187, 323] on link "My Companies" at bounding box center [260, 323] width 276 height 36
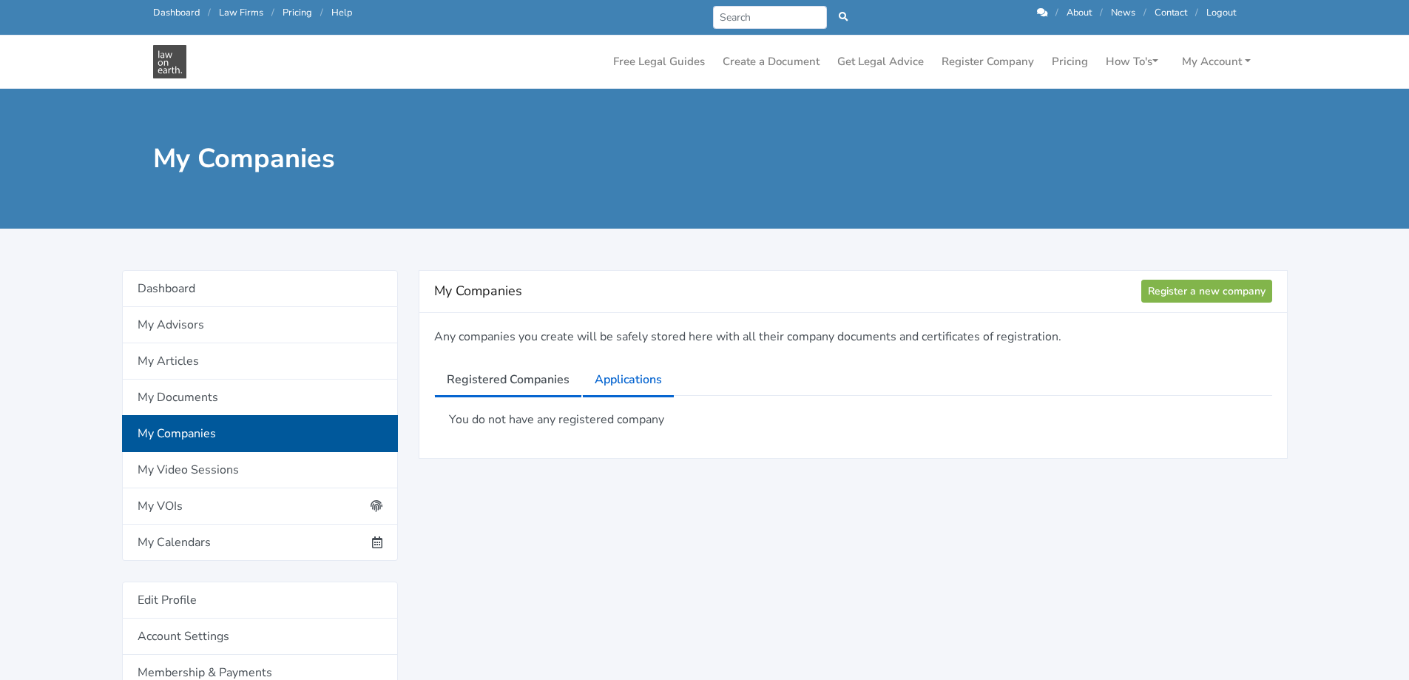
click at [633, 377] on link "Applications" at bounding box center [628, 379] width 92 height 37
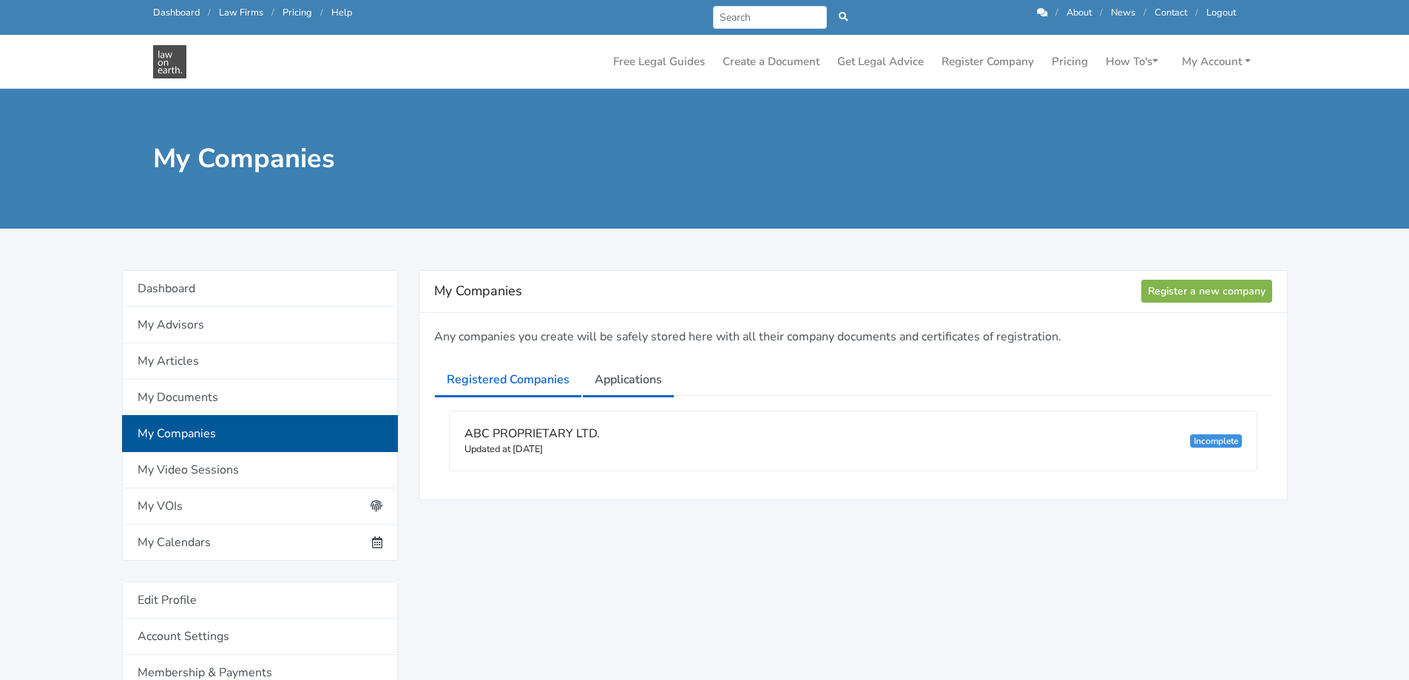
click at [493, 382] on link "Registered Companies" at bounding box center [508, 379] width 148 height 37
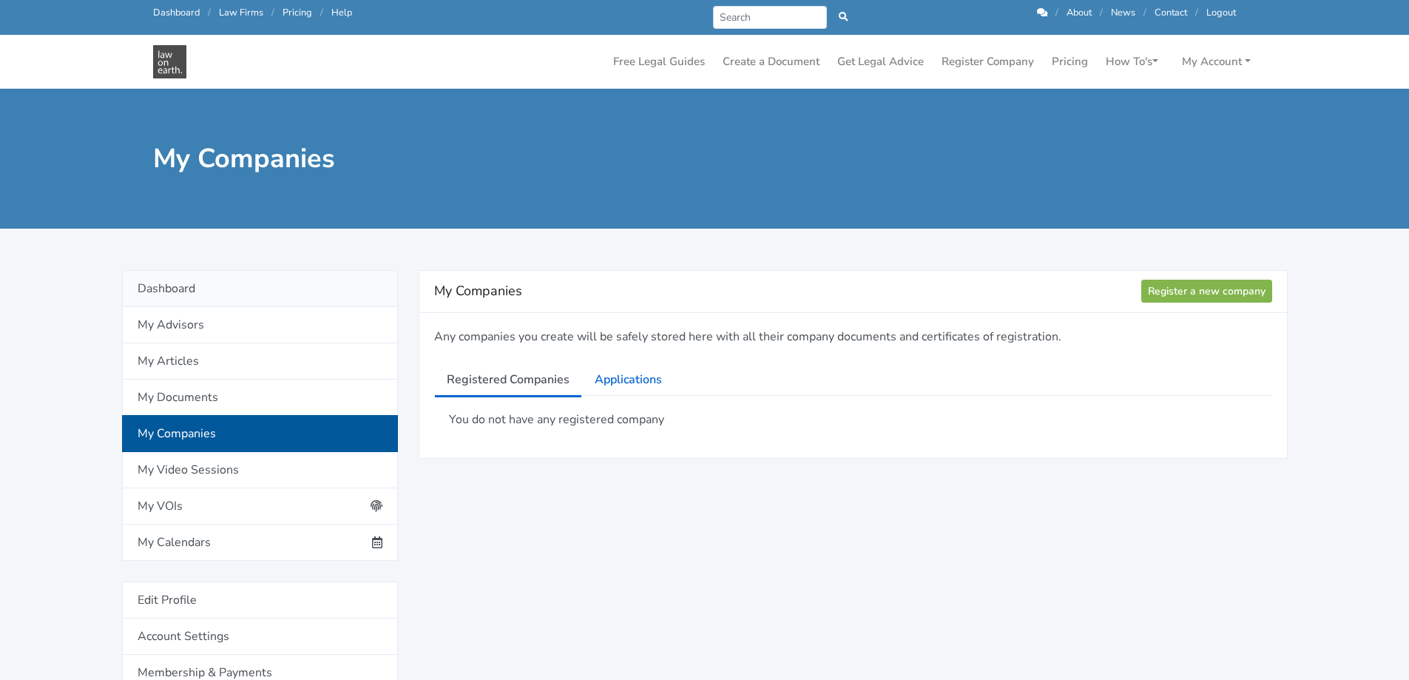
click at [153, 288] on link "Dashboard" at bounding box center [260, 288] width 276 height 37
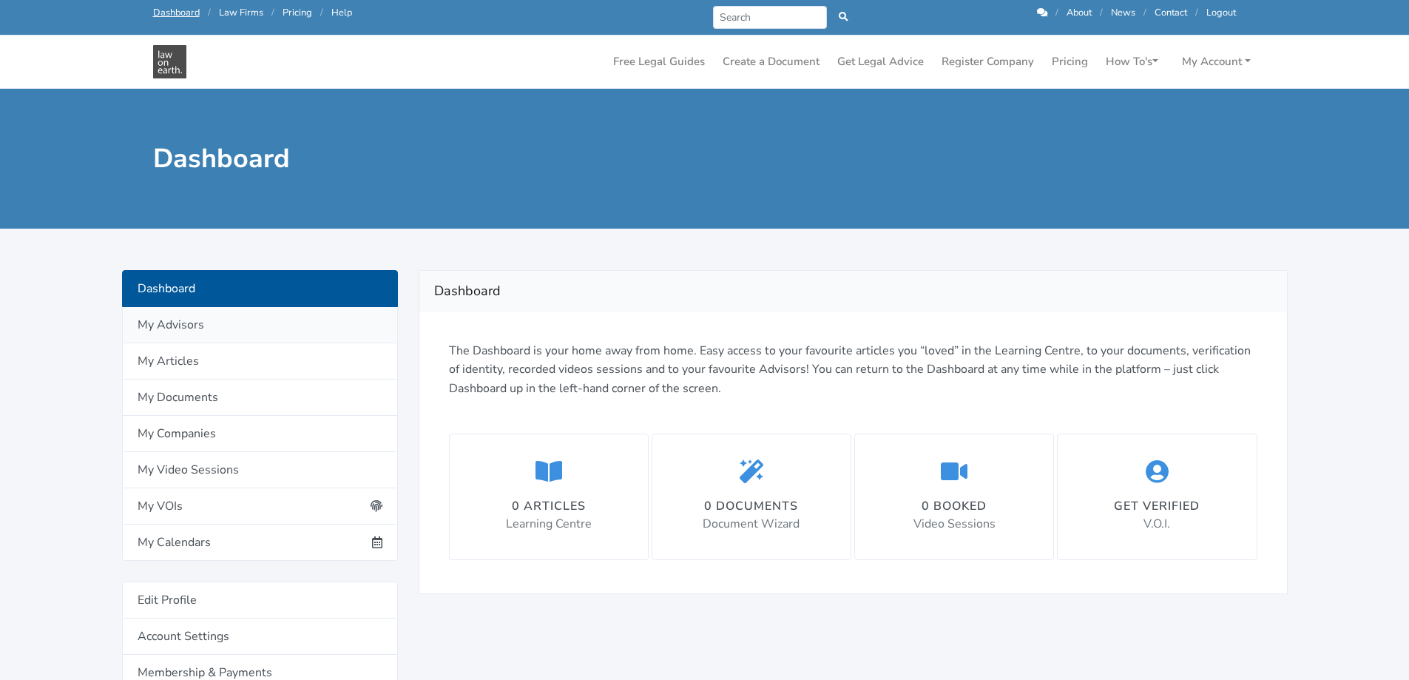
click at [155, 317] on link "My Advisors" at bounding box center [260, 325] width 276 height 36
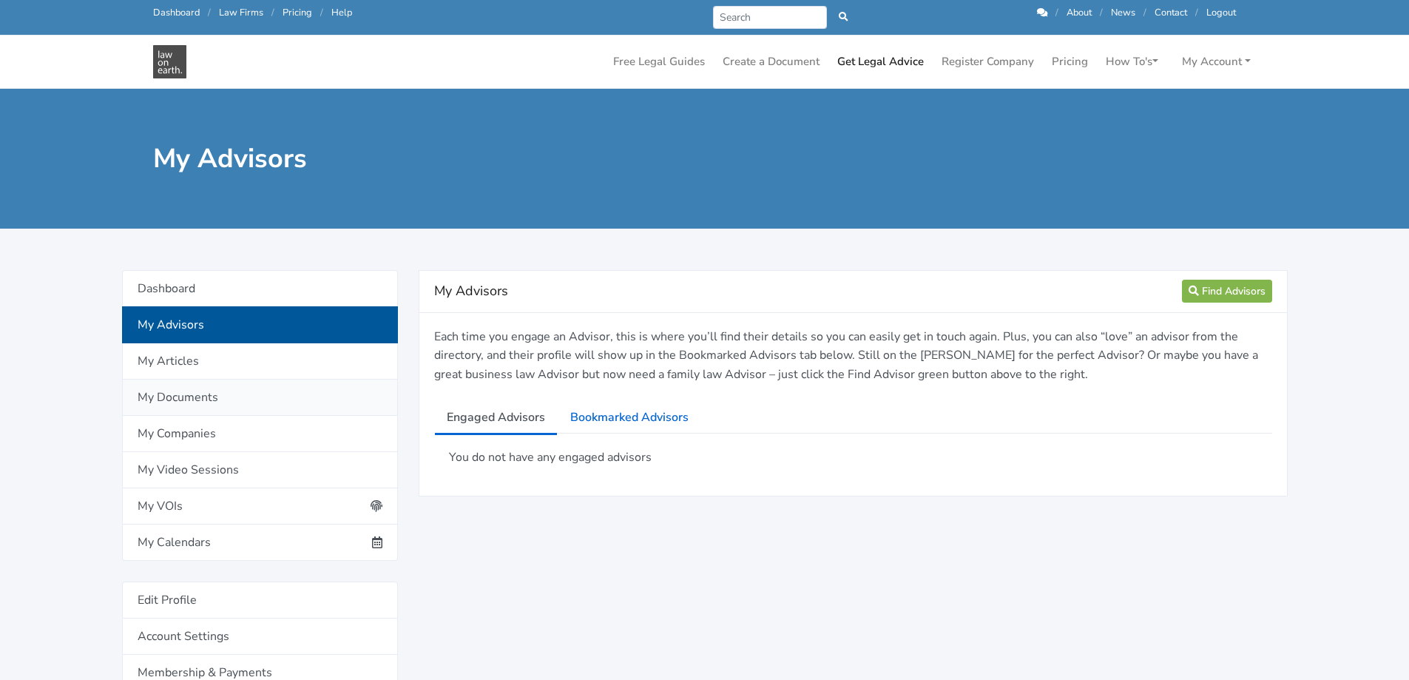
click at [177, 402] on link "My Documents" at bounding box center [260, 397] width 276 height 36
click at [177, 436] on link "My Companies" at bounding box center [260, 434] width 276 height 36
